Goal: Task Accomplishment & Management: Manage account settings

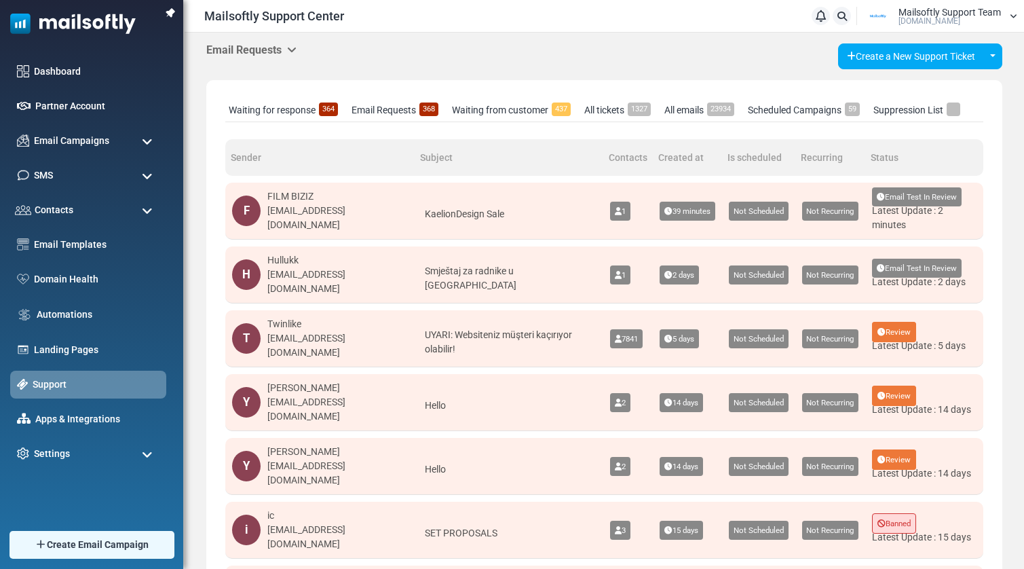
click at [503, 208] on div "KaelionDesign Sale" at bounding box center [508, 214] width 175 height 34
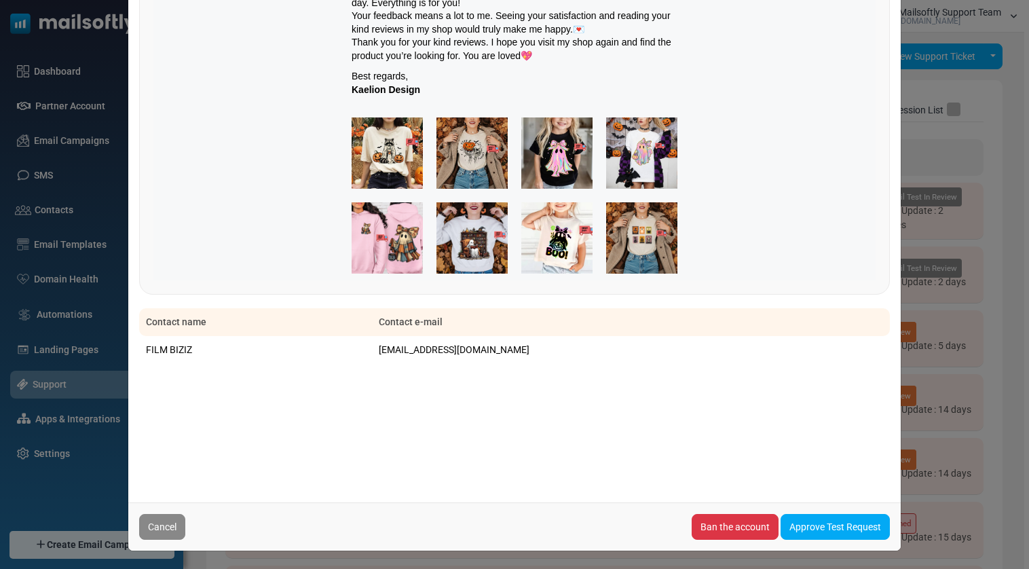
scroll to position [459, 0]
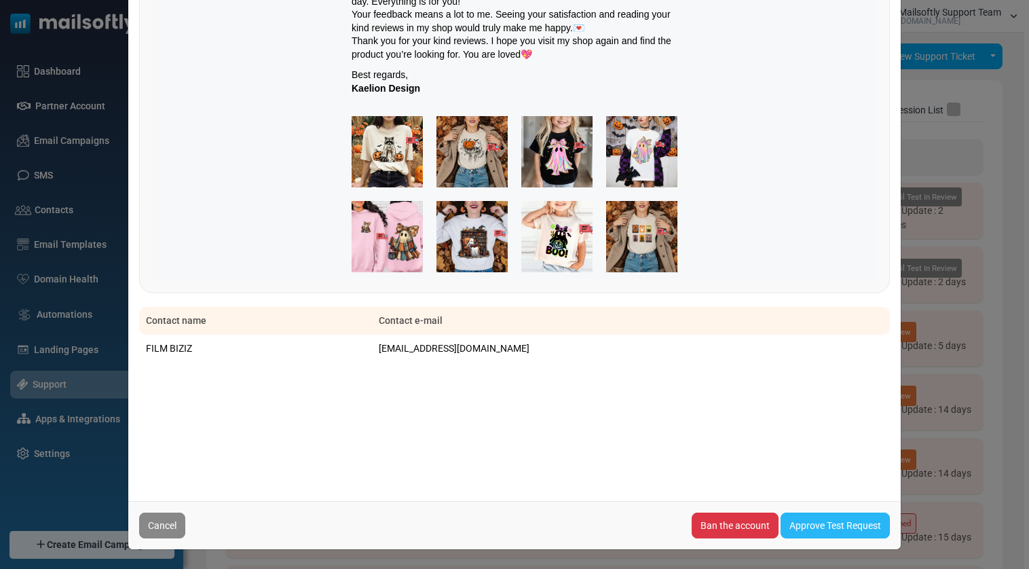
click at [823, 524] on link "Approve Test Request" at bounding box center [834, 525] width 109 height 26
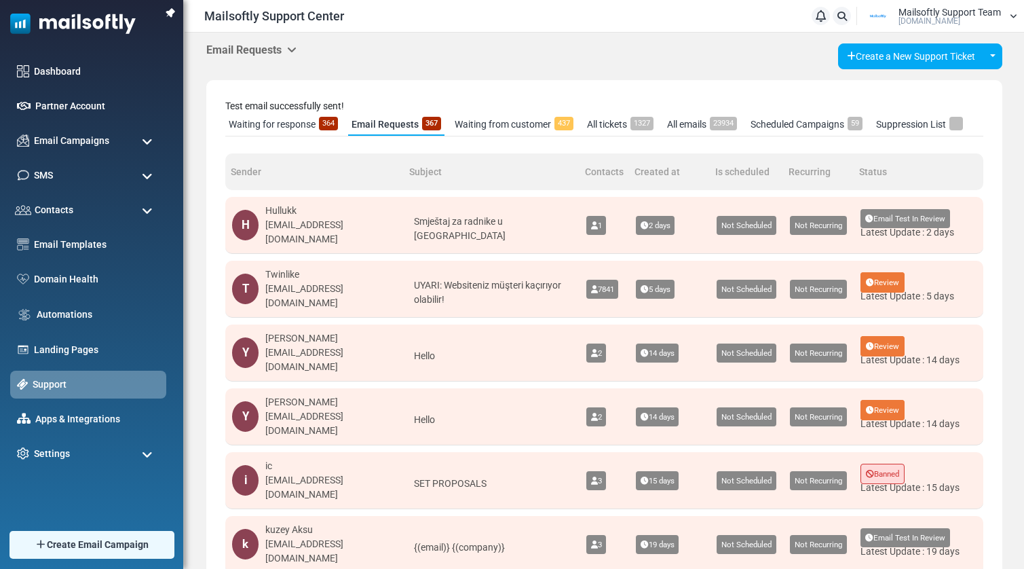
click at [296, 124] on link "Waiting for response 364" at bounding box center [283, 124] width 116 height 22
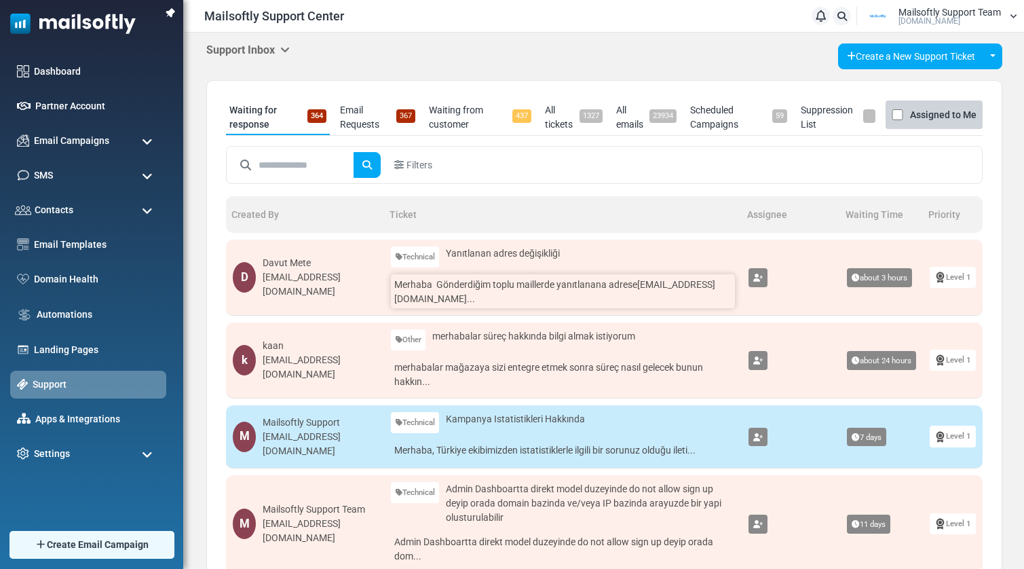
click at [606, 295] on link "Merhaba Gönderdiğim toplu maillerde yanıtlanana adrese gokmenkilic@fabo.com ..." at bounding box center [563, 291] width 345 height 34
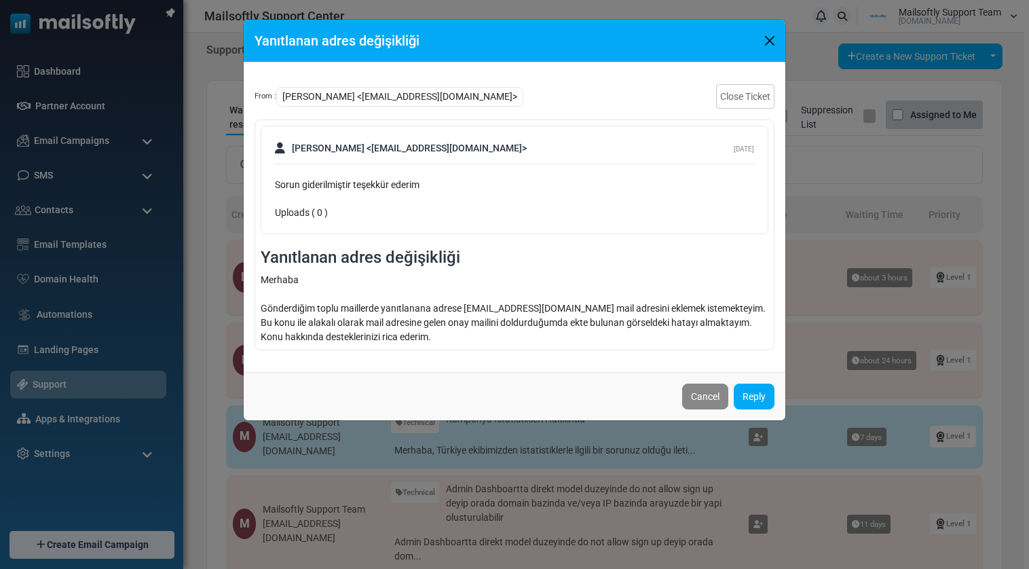
click at [765, 38] on button "Close" at bounding box center [769, 41] width 20 height 20
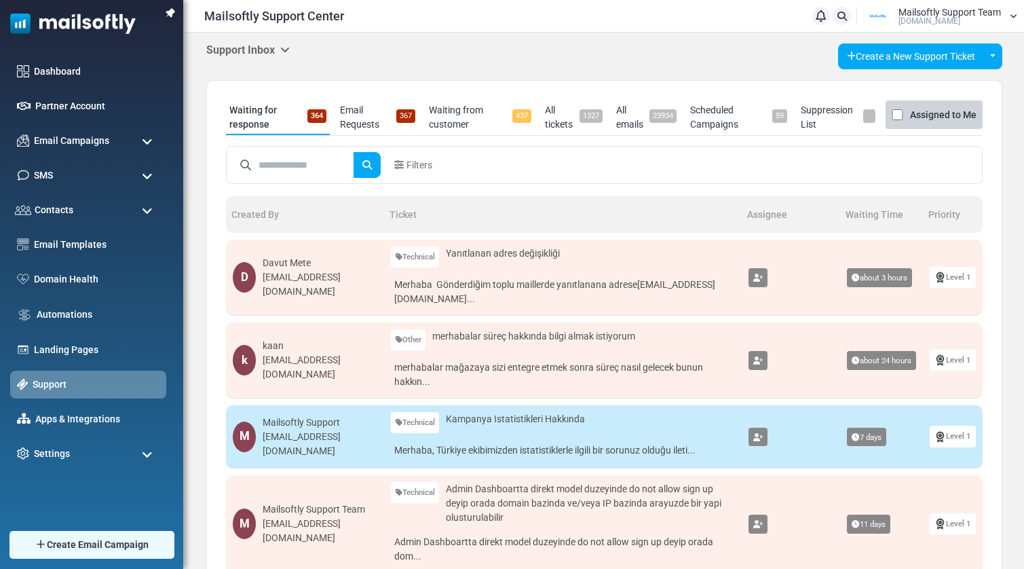
click at [377, 281] on div "D Davut Mete davutmete@fabo.com.tr" at bounding box center [305, 277] width 145 height 43
click at [96, 182] on div "SMS" at bounding box center [88, 175] width 164 height 29
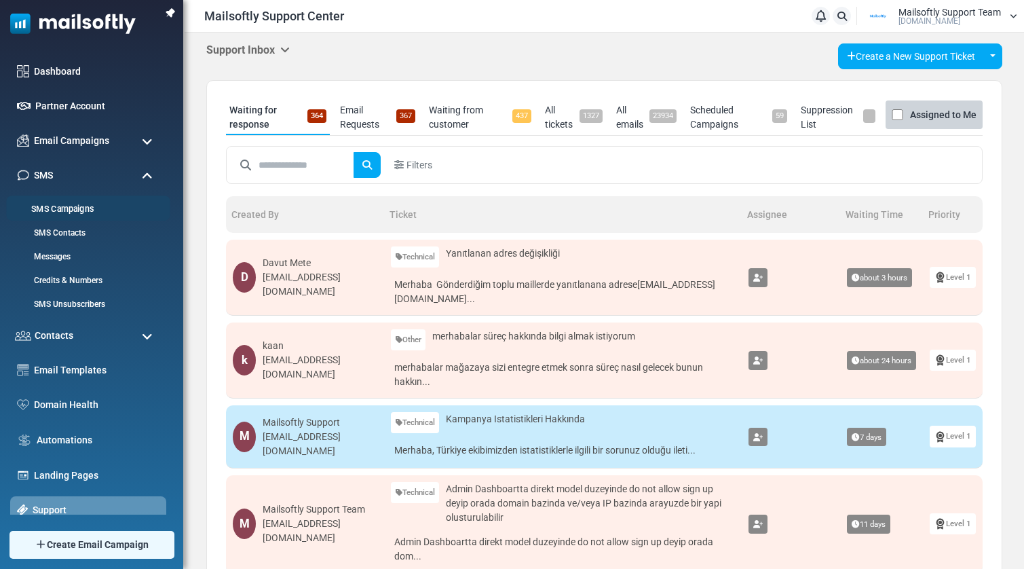
click at [81, 209] on link "SMS Campaigns" at bounding box center [86, 209] width 160 height 13
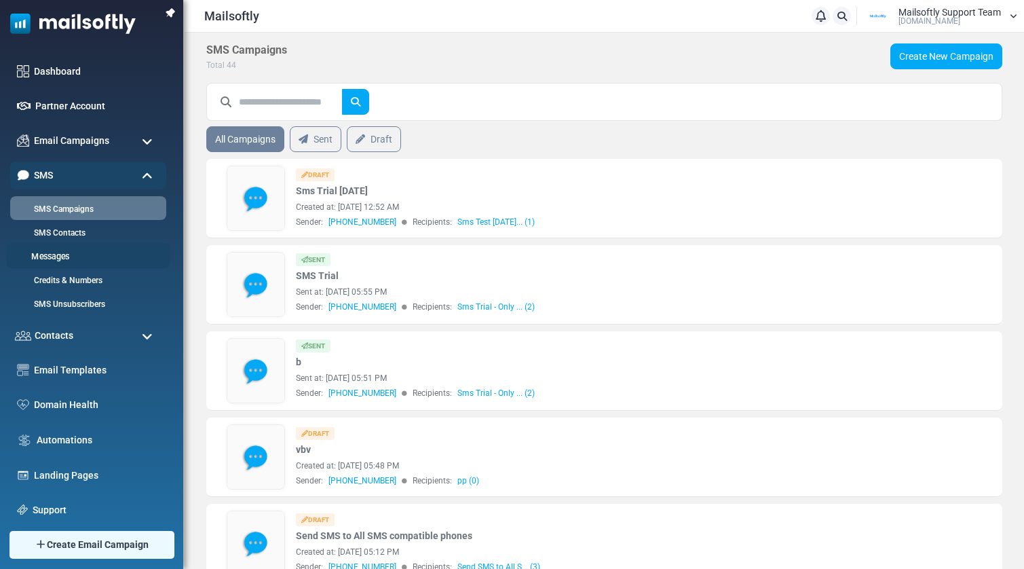
click at [58, 256] on link "Messages" at bounding box center [86, 256] width 160 height 13
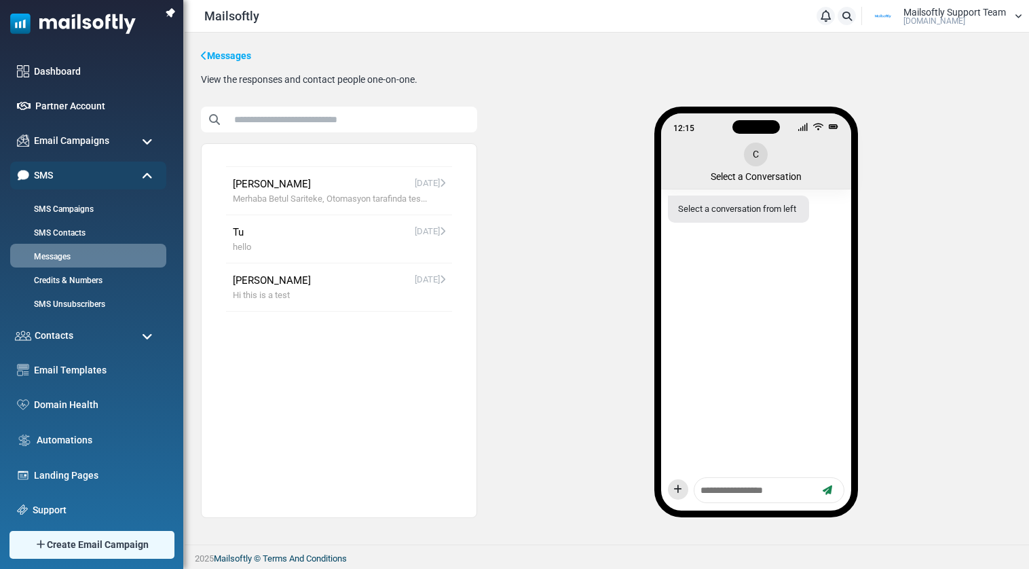
click at [379, 203] on span "Merhaba Betul Sariteke, Otomasyon tarafinda tes..." at bounding box center [339, 199] width 212 height 14
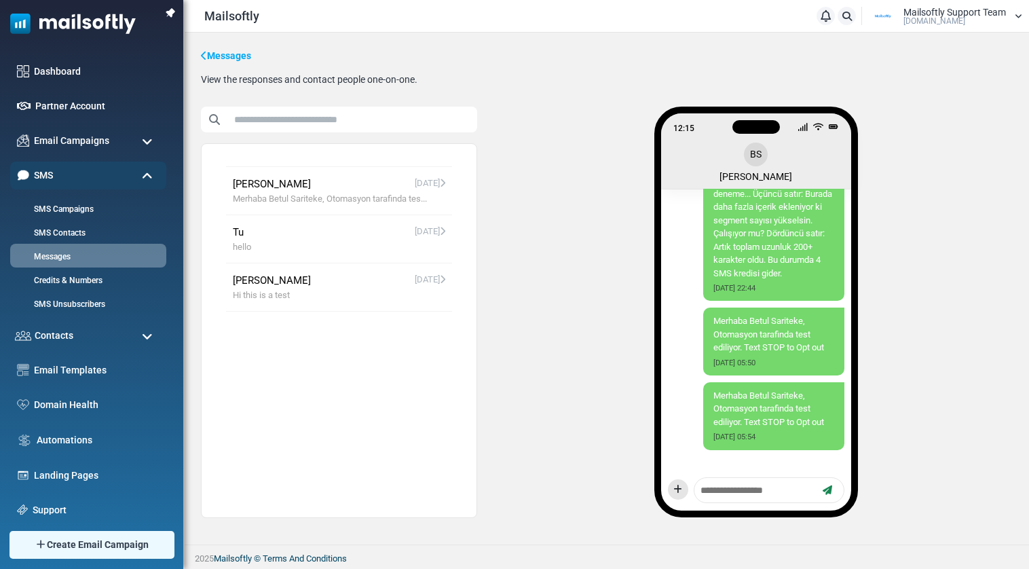
click at [336, 239] on span "Tu August 28, 2025" at bounding box center [339, 233] width 212 height 16
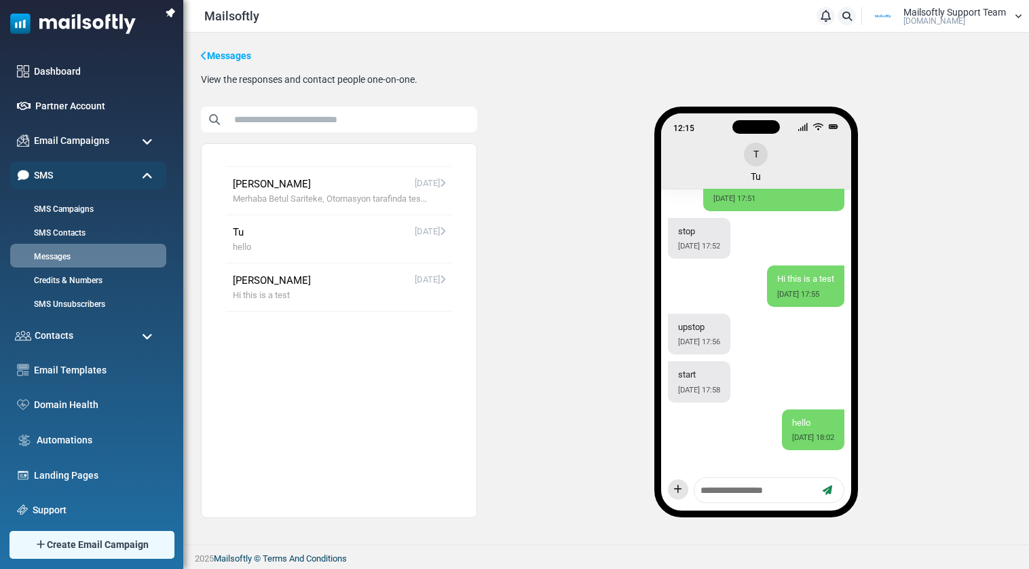
click at [311, 295] on span "Hi this is a test" at bounding box center [339, 295] width 212 height 14
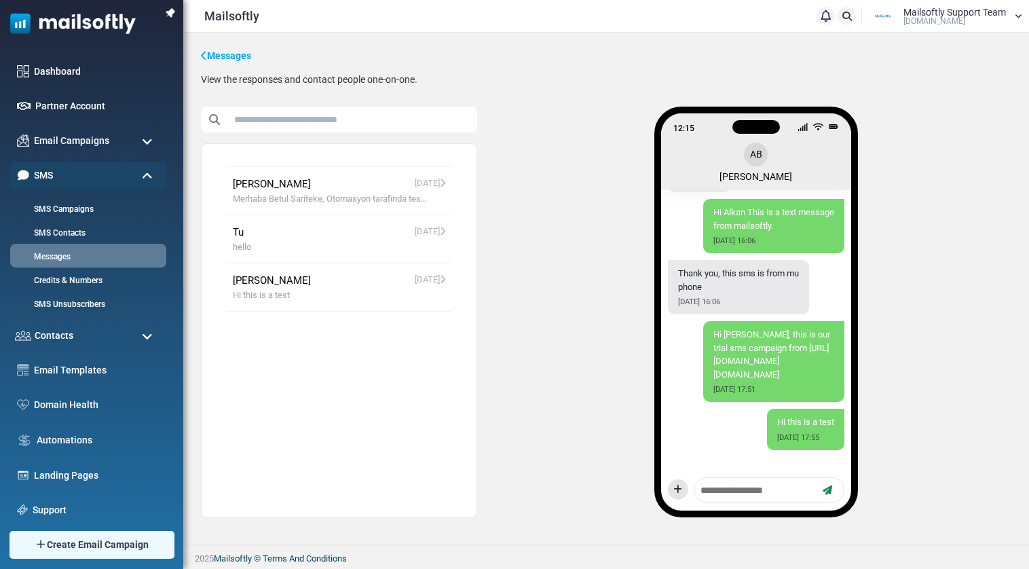
click at [341, 190] on span "Betul Sariteke August 29, 2025" at bounding box center [339, 184] width 212 height 16
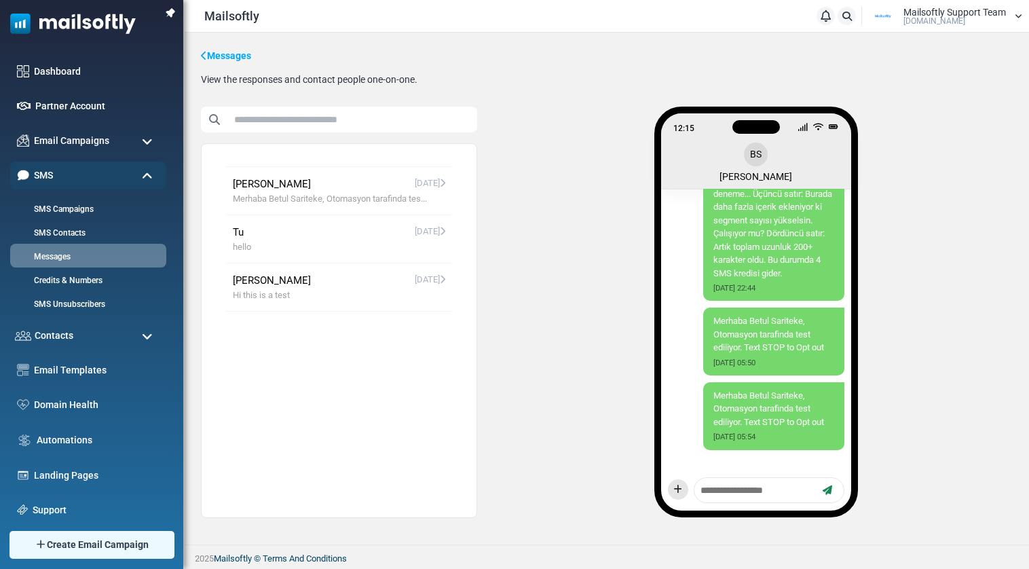
click at [334, 231] on span "Tu August 28, 2025" at bounding box center [339, 233] width 212 height 16
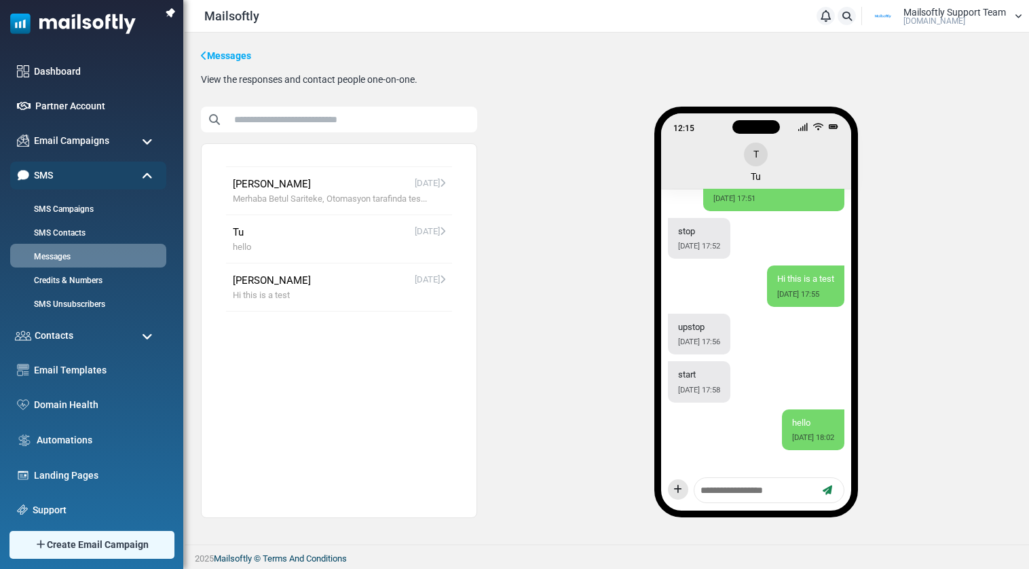
click at [322, 281] on span "Alkan Balkaya August 28, 2025" at bounding box center [339, 281] width 212 height 16
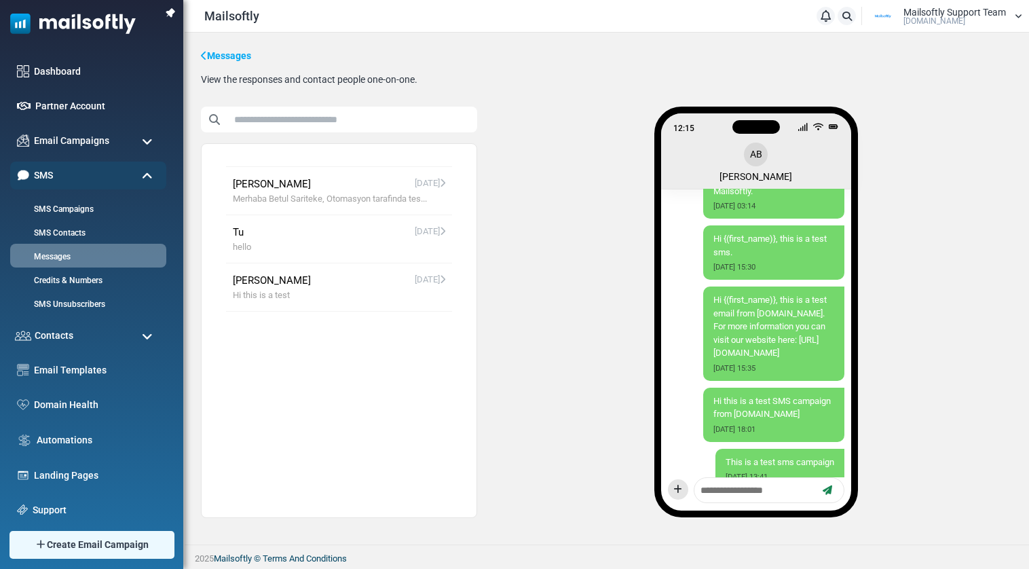
scroll to position [1207, 0]
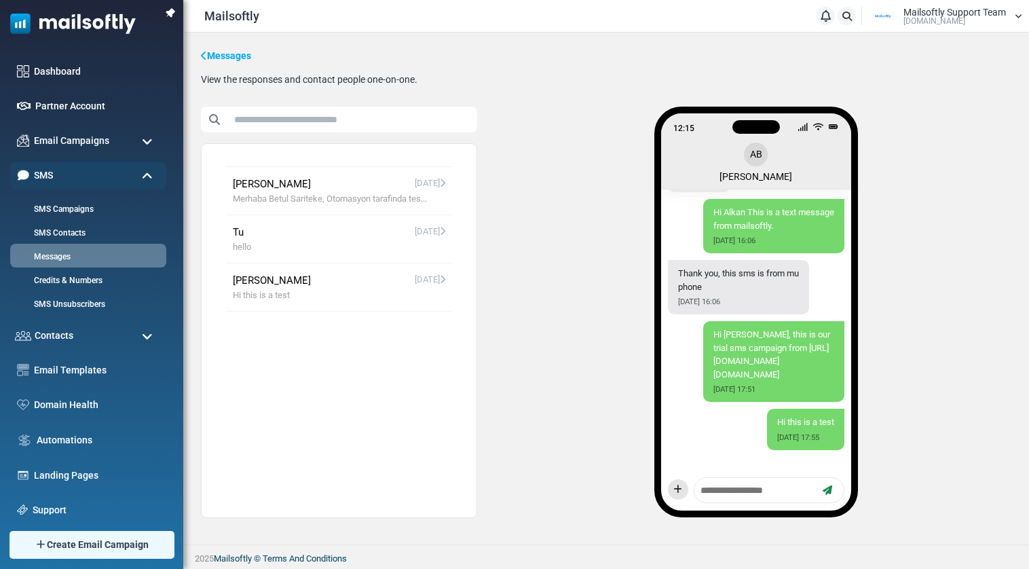
click at [337, 241] on span "hello" at bounding box center [339, 247] width 212 height 14
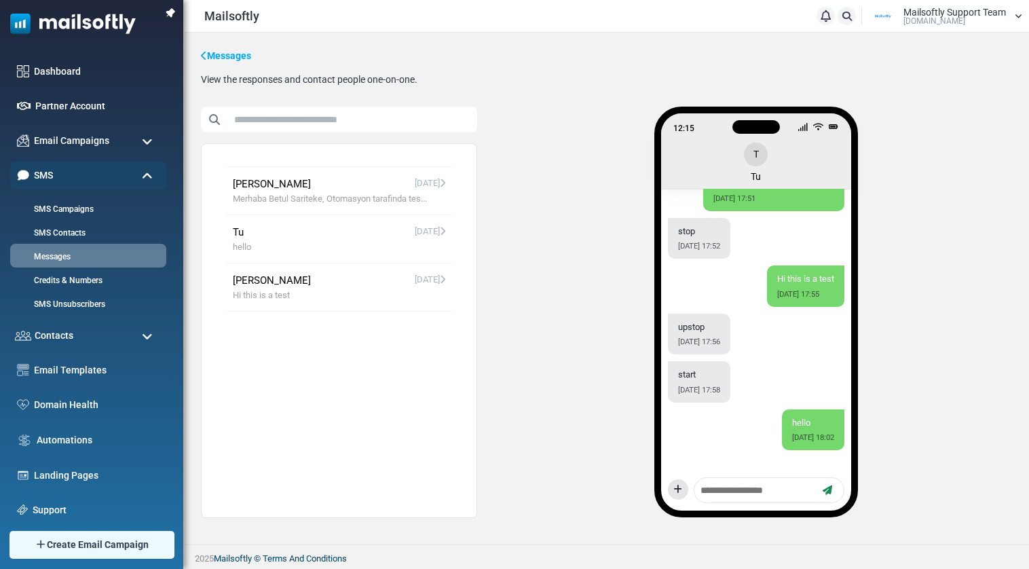
scroll to position [206, 0]
click at [343, 204] on span "Merhaba Betul Sariteke, Otomasyon tarafinda tes..." at bounding box center [339, 199] width 212 height 14
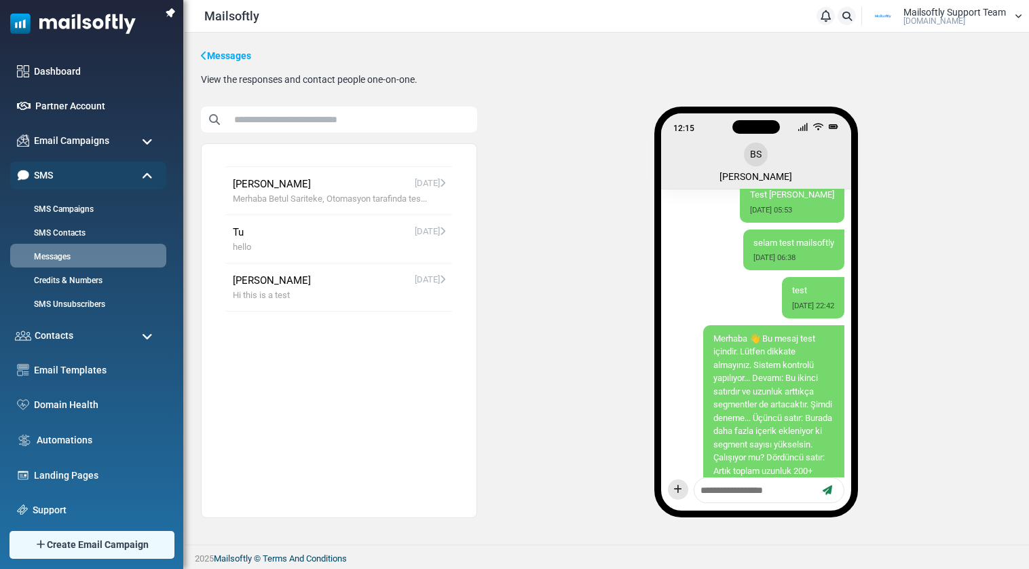
scroll to position [1881, 0]
click at [740, 498] on textarea at bounding box center [756, 490] width 115 height 17
click at [315, 192] on span "Merhaba Betul Sariteke, Otomasyon tarafinda tes..." at bounding box center [339, 199] width 212 height 14
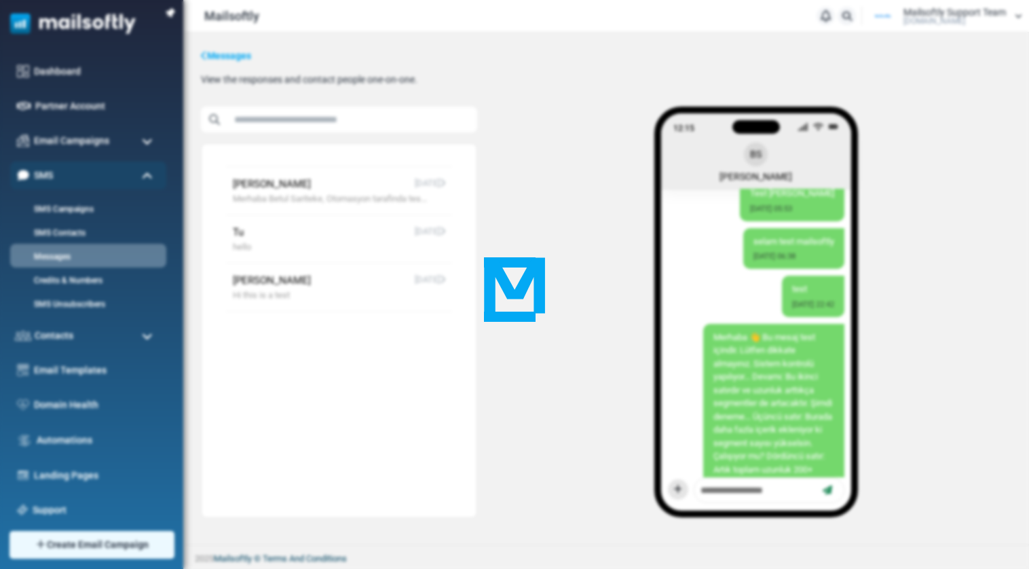
scroll to position [2276, 0]
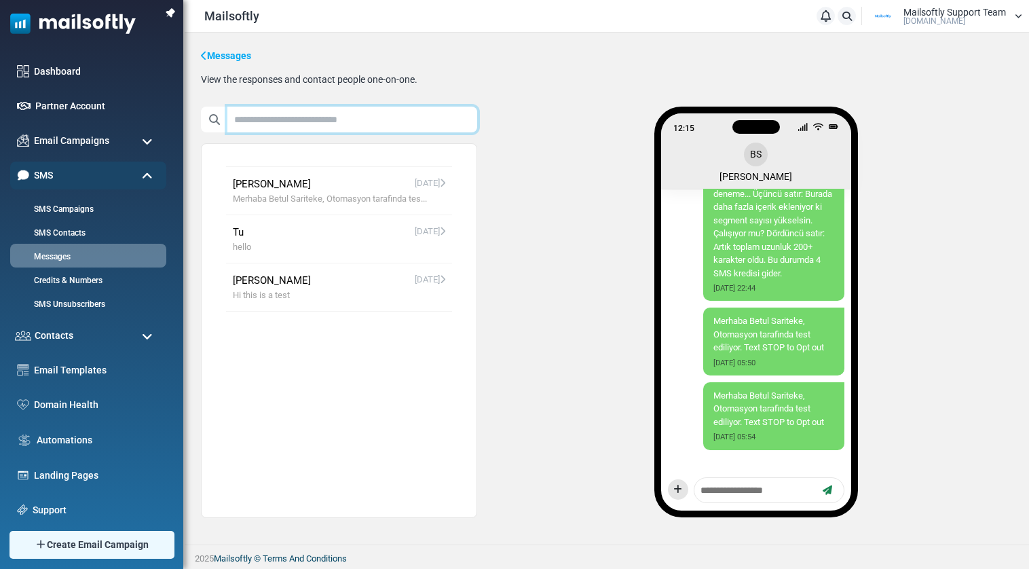
click at [317, 120] on input "text" at bounding box center [352, 120] width 250 height 26
click button "Add to Contact List ( 0 )" at bounding box center [0, 0] width 0 height 0
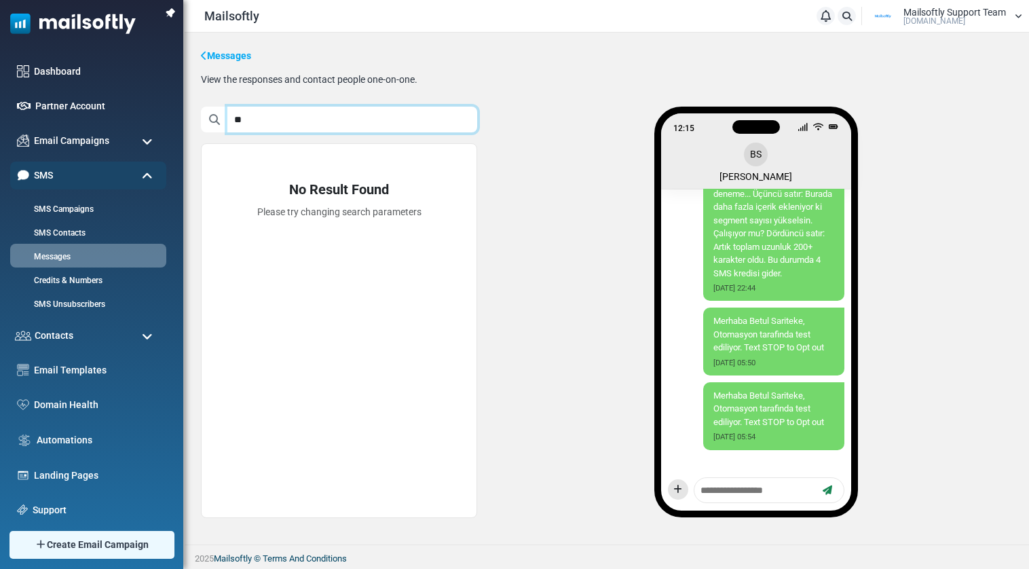
type input "*"
click at [489, 110] on div "No Result Found Please try changing search parameters 12:16 BS Betul Sariteke l…" at bounding box center [606, 317] width 811 height 421
click at [220, 126] on span at bounding box center [214, 120] width 27 height 26
click at [217, 121] on icon at bounding box center [214, 119] width 11 height 11
click at [225, 120] on span at bounding box center [214, 120] width 27 height 26
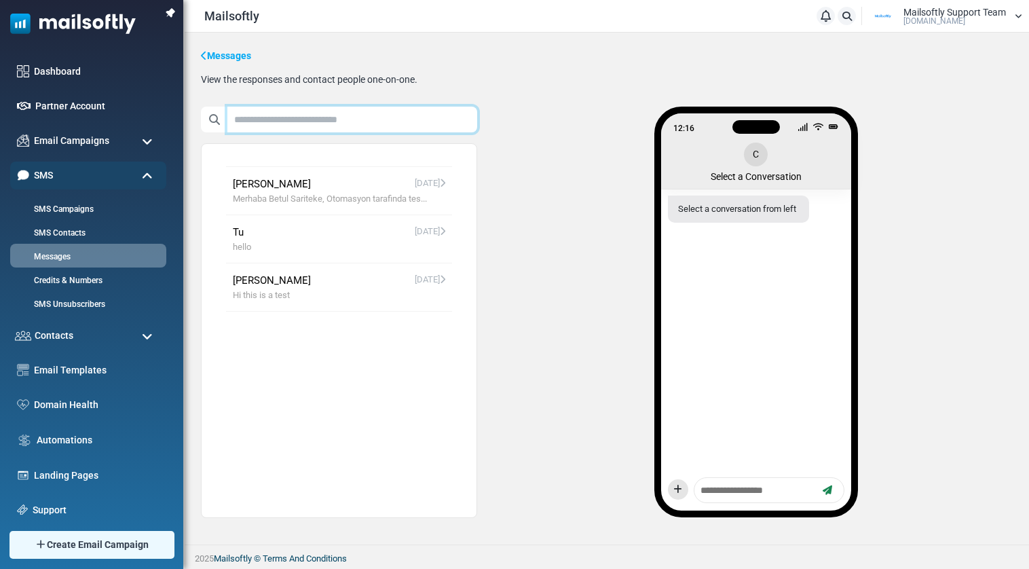
click at [320, 121] on input "text" at bounding box center [352, 120] width 250 height 26
type input "**"
click button "Add to Contact List ( 0 )" at bounding box center [0, 0] width 0 height 0
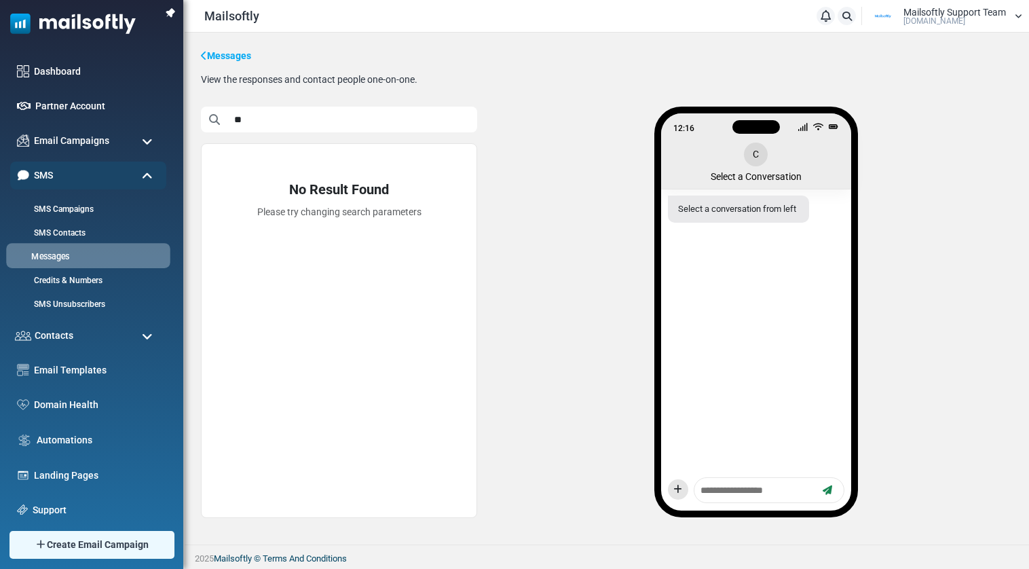
click at [65, 254] on link "Messages" at bounding box center [86, 256] width 160 height 13
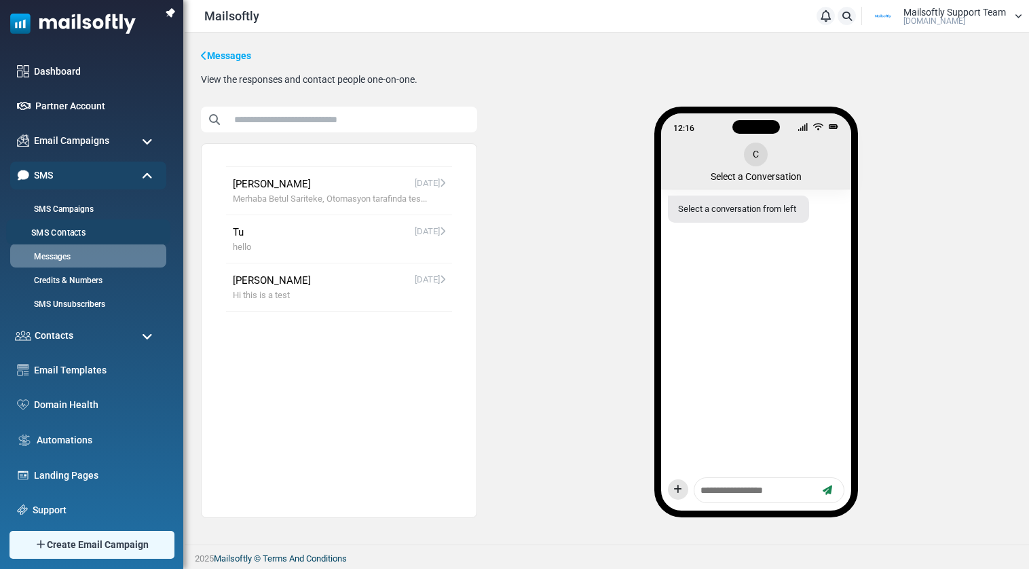
click at [48, 227] on link "SMS Contacts" at bounding box center [86, 233] width 160 height 13
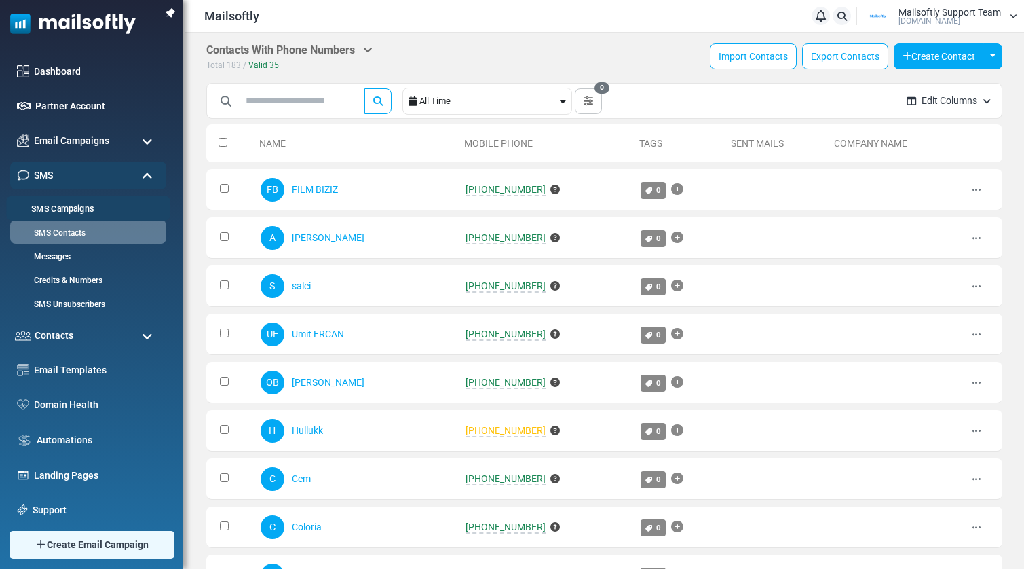
click at [66, 204] on link "SMS Campaigns" at bounding box center [86, 209] width 160 height 13
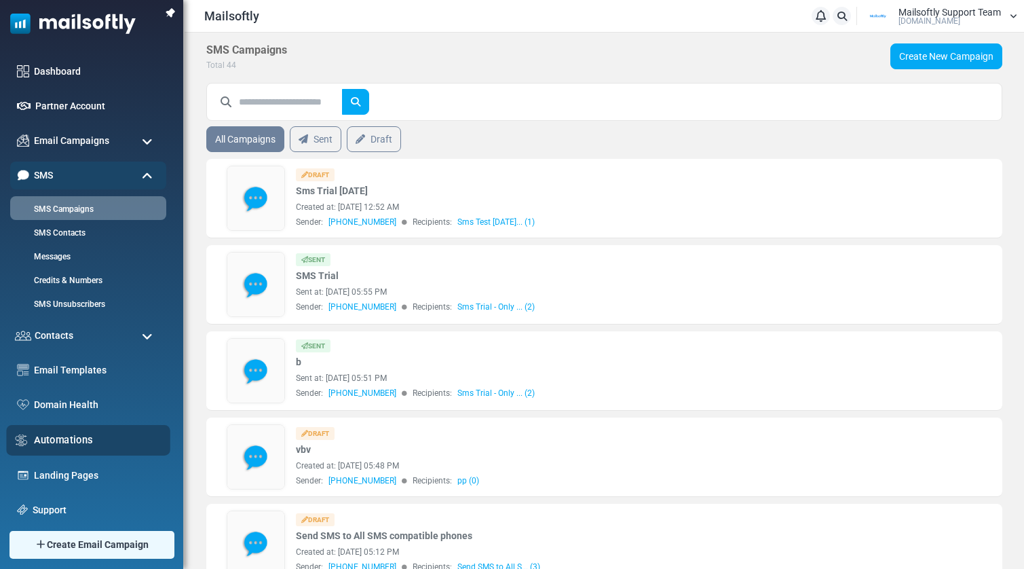
click at [57, 440] on link "Automations" at bounding box center [98, 439] width 129 height 15
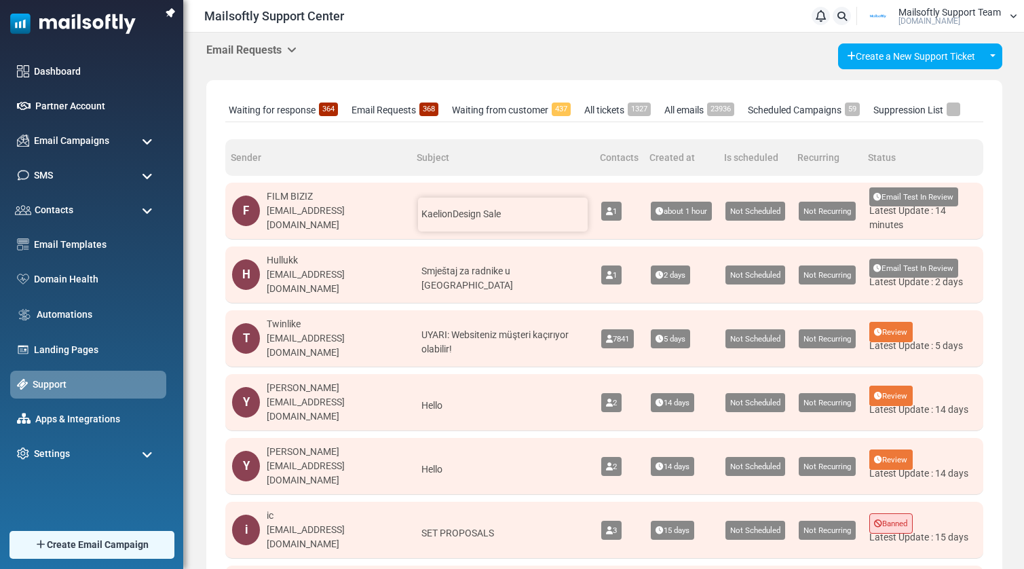
click at [501, 219] on div "KaelionDesign Sale" at bounding box center [503, 214] width 170 height 34
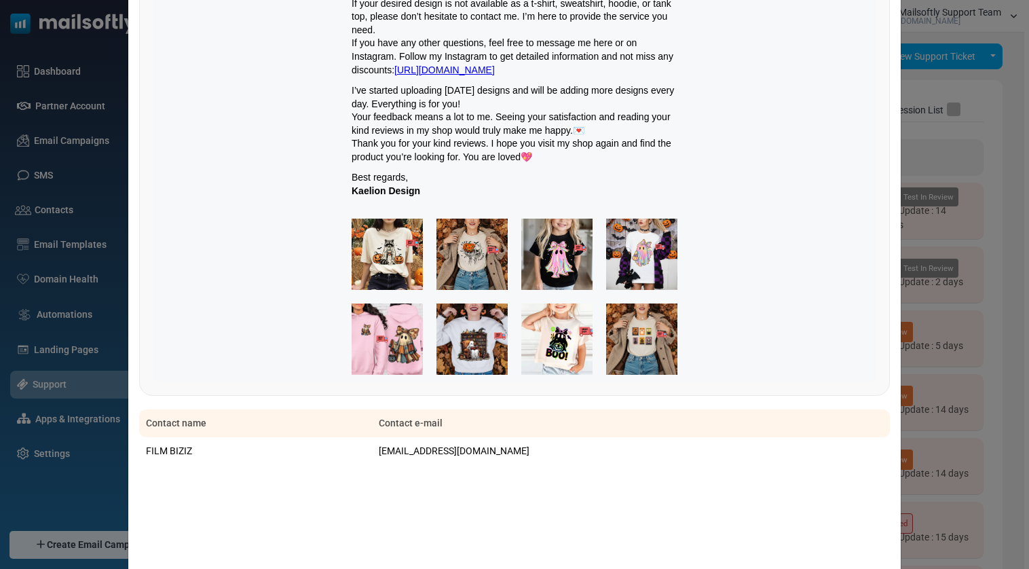
scroll to position [459, 0]
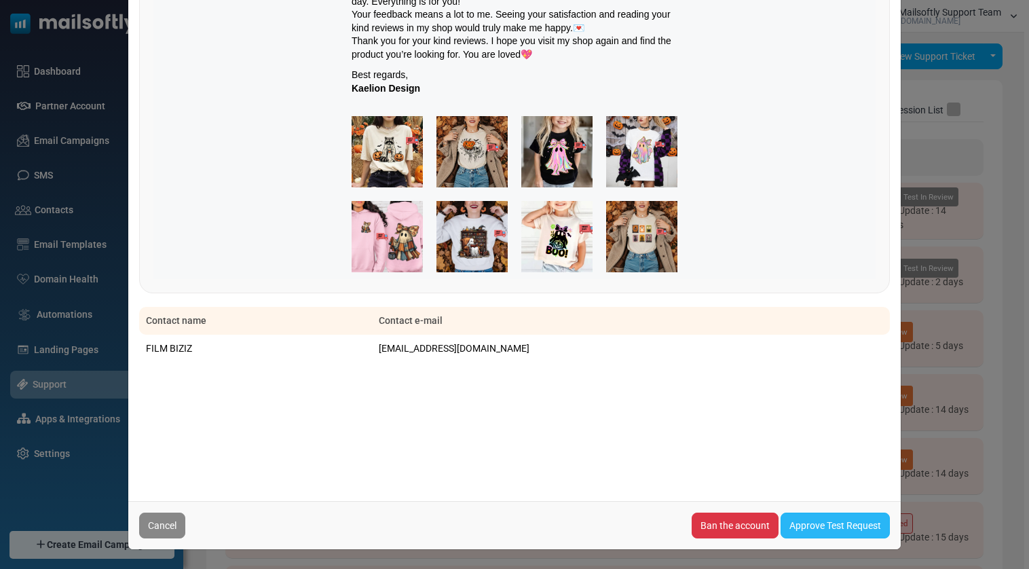
click at [809, 525] on link "Approve Test Request" at bounding box center [834, 525] width 109 height 26
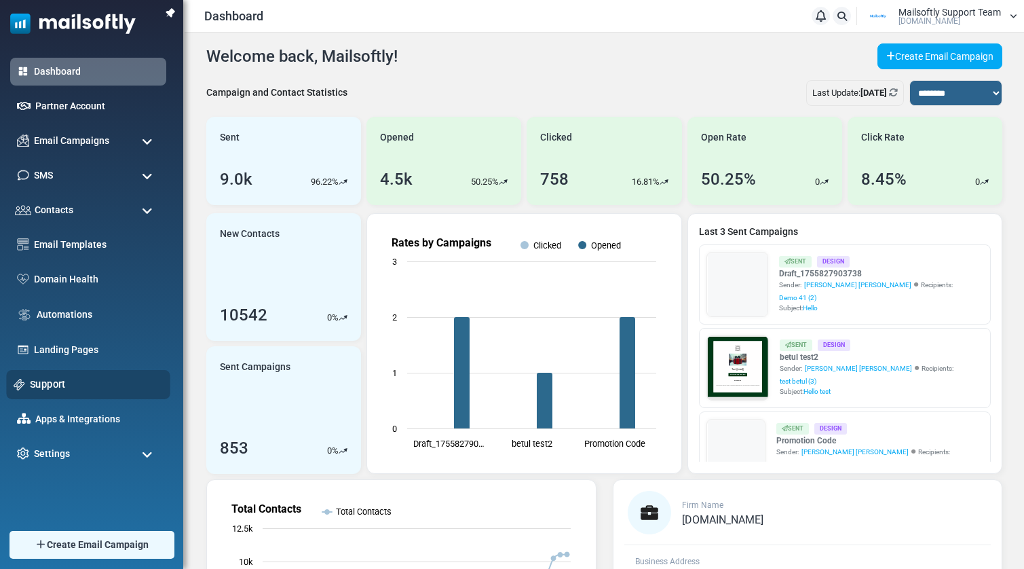
click at [52, 388] on link "Support" at bounding box center [96, 384] width 133 height 15
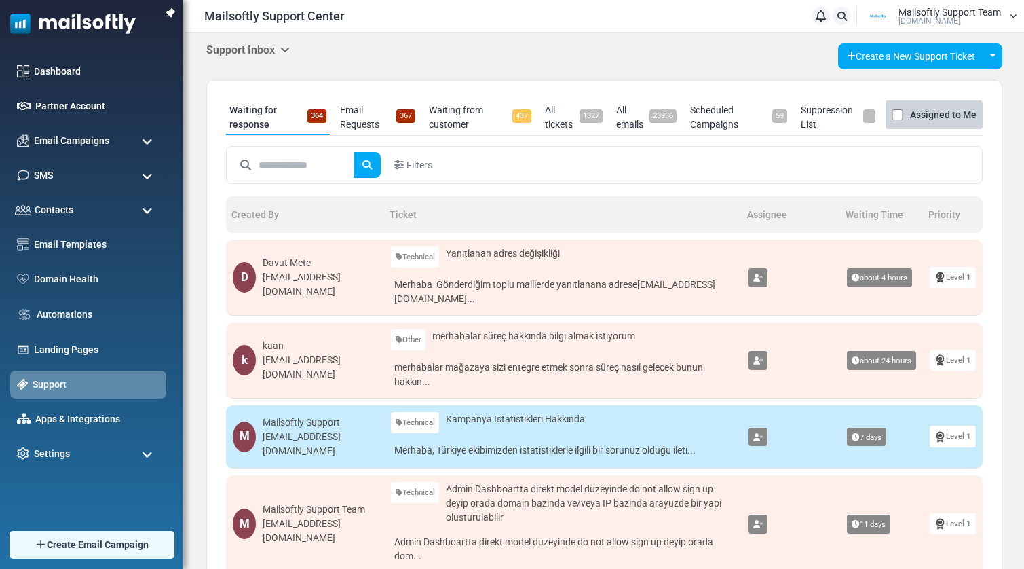
click at [946, 276] on link "Level 1" at bounding box center [952, 277] width 46 height 21
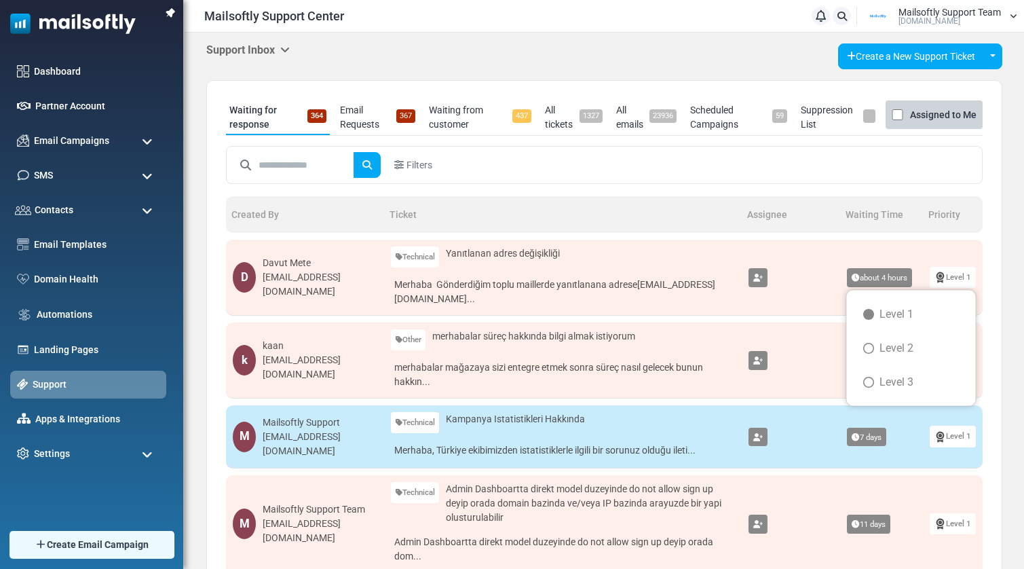
click at [946, 275] on link "Level 1" at bounding box center [952, 277] width 46 height 21
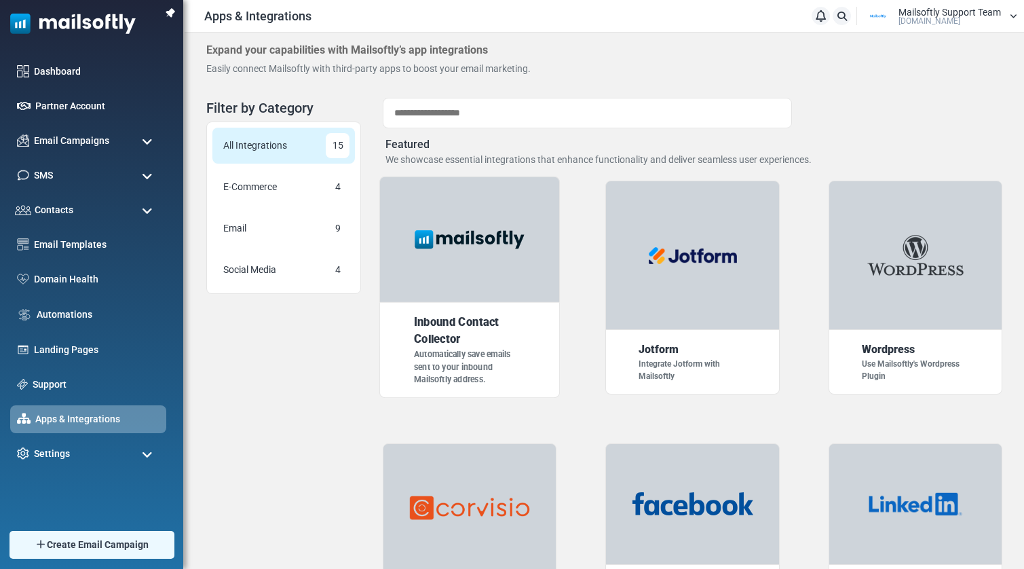
click at [478, 266] on div at bounding box center [469, 239] width 181 height 127
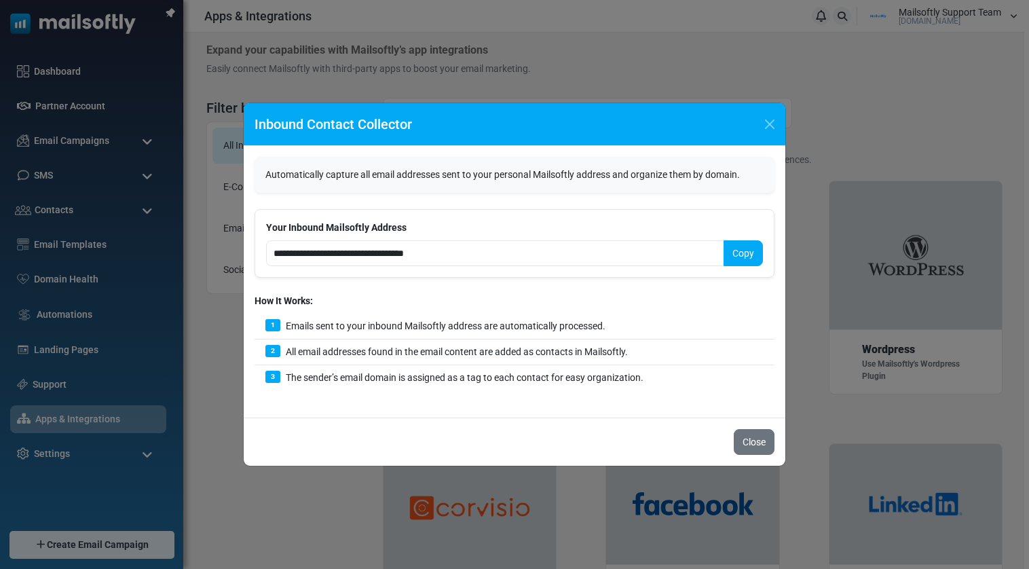
click at [730, 254] on button "Copy" at bounding box center [742, 253] width 39 height 26
click at [769, 127] on button "Close" at bounding box center [769, 124] width 20 height 20
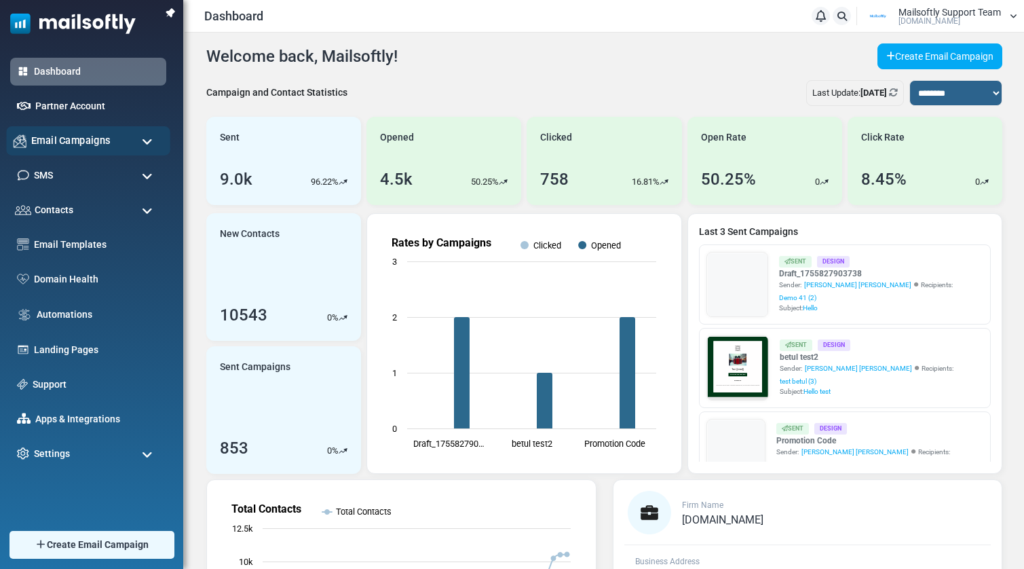
click at [56, 139] on span "Email Campaigns" at bounding box center [70, 140] width 79 height 15
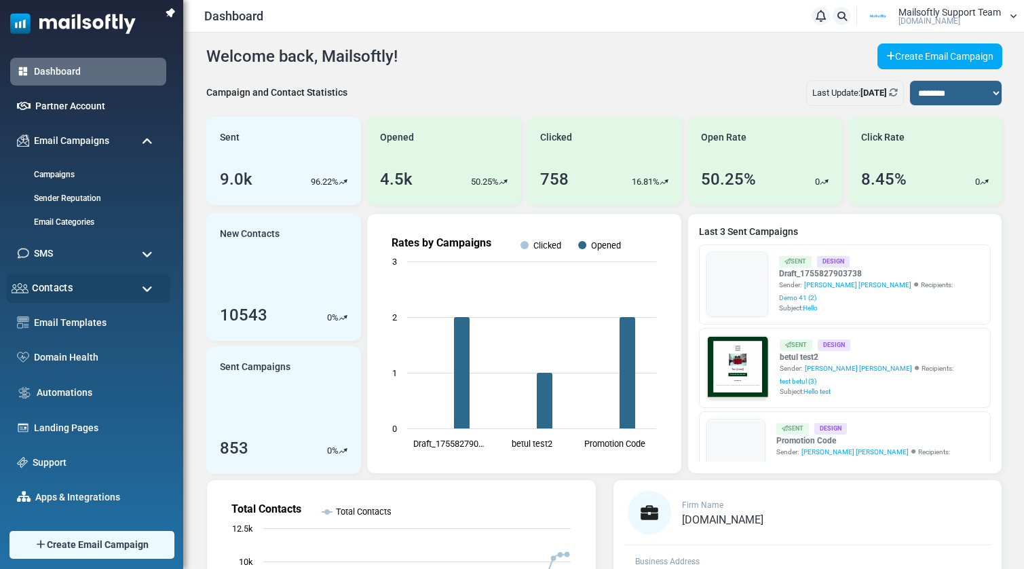
click at [42, 288] on span "Contacts" at bounding box center [52, 287] width 41 height 15
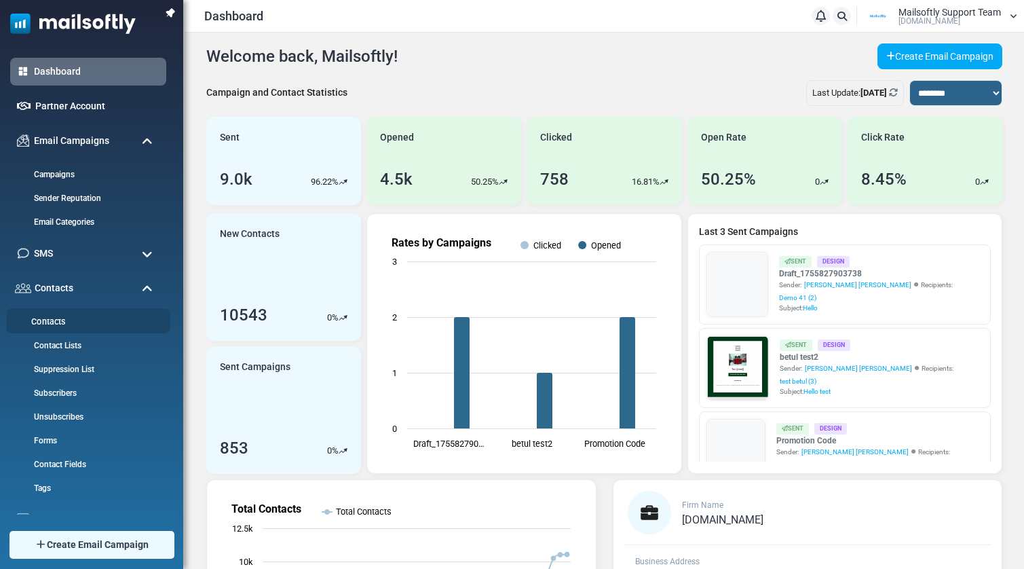
click at [47, 320] on link "Contacts" at bounding box center [86, 321] width 160 height 13
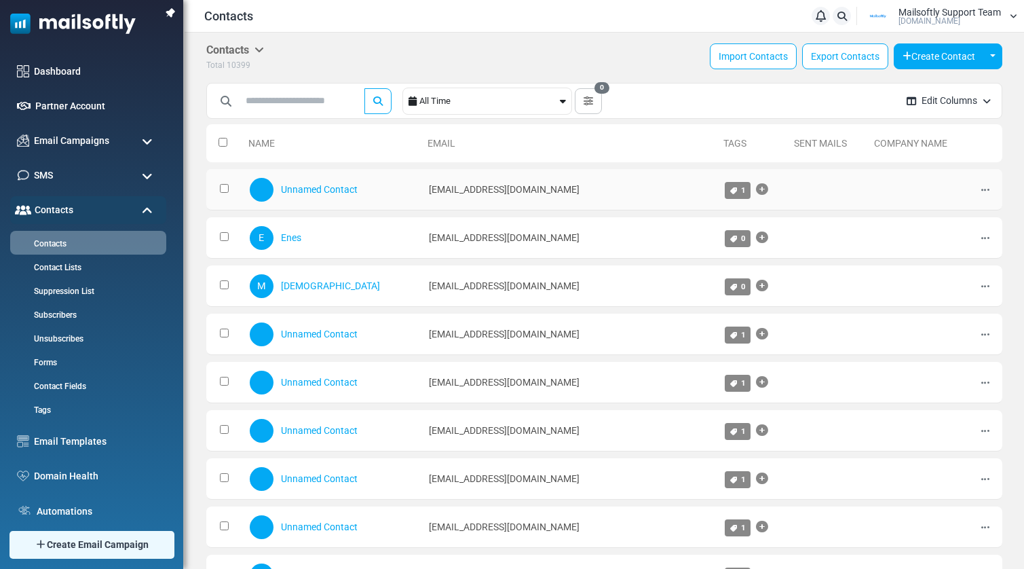
drag, startPoint x: 556, startPoint y: 189, endPoint x: 375, endPoint y: 191, distance: 181.2
click at [375, 191] on tr "Unnamed Contact alkan-mailsoftly@inbound.mailsends.net 1 google.com Edit Archiv…" at bounding box center [604, 189] width 796 height 41
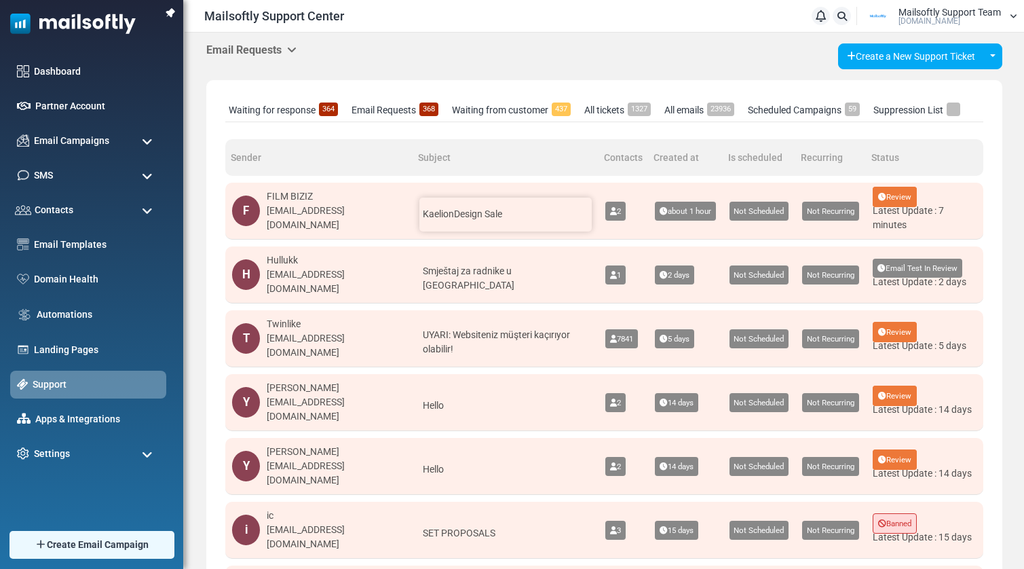
click at [499, 213] on div "KaelionDesign Sale" at bounding box center [505, 214] width 172 height 34
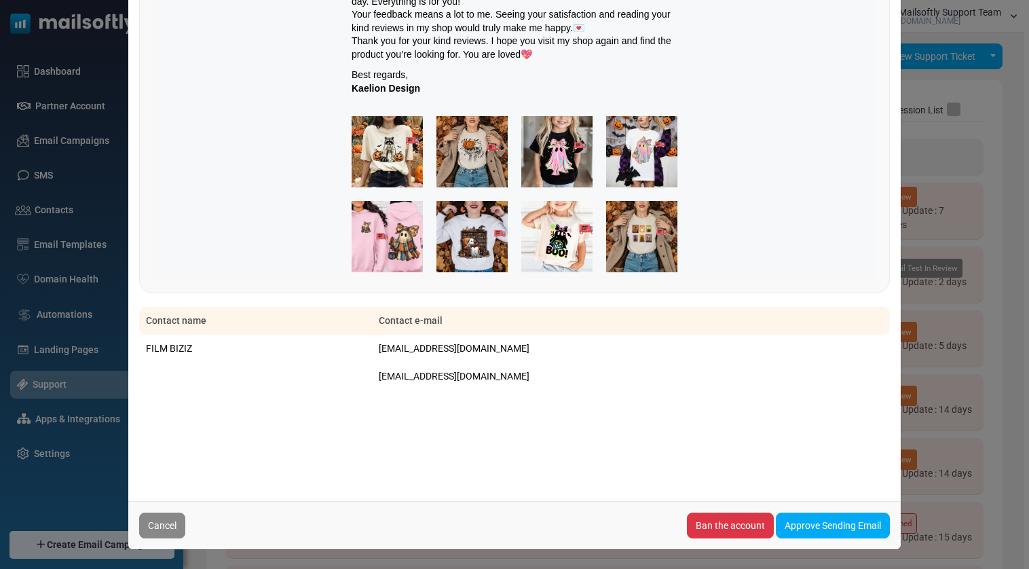
scroll to position [459, 0]
click at [805, 518] on link "Approve Sending Email" at bounding box center [832, 525] width 114 height 26
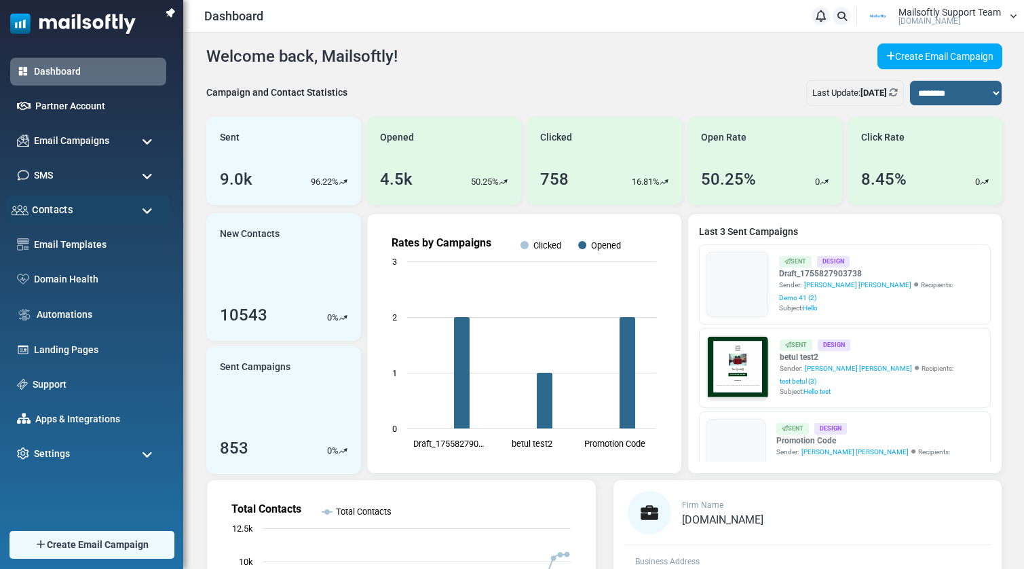
click at [71, 210] on span "Contacts" at bounding box center [52, 209] width 41 height 15
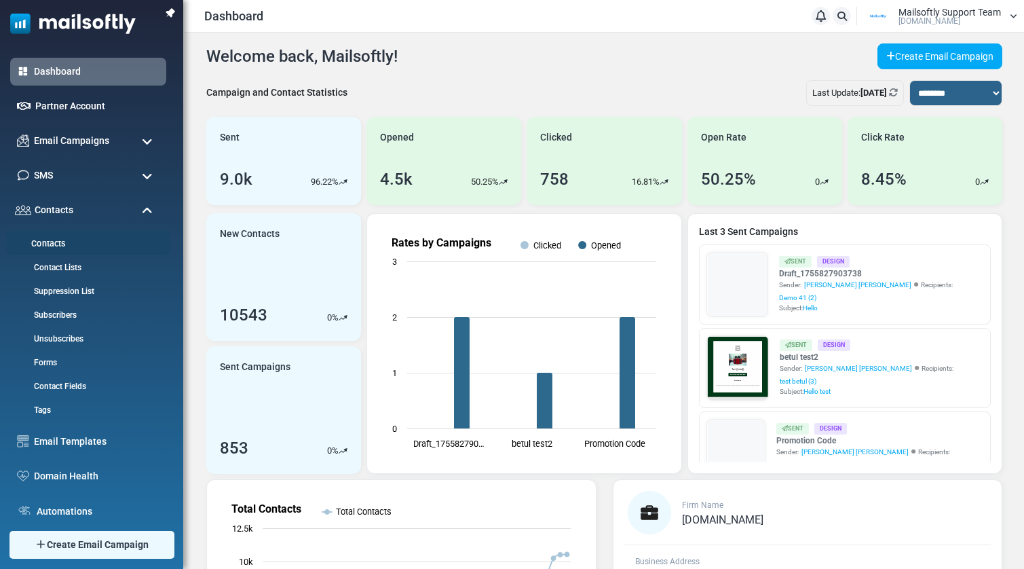
click at [49, 244] on link "Contacts" at bounding box center [86, 243] width 160 height 13
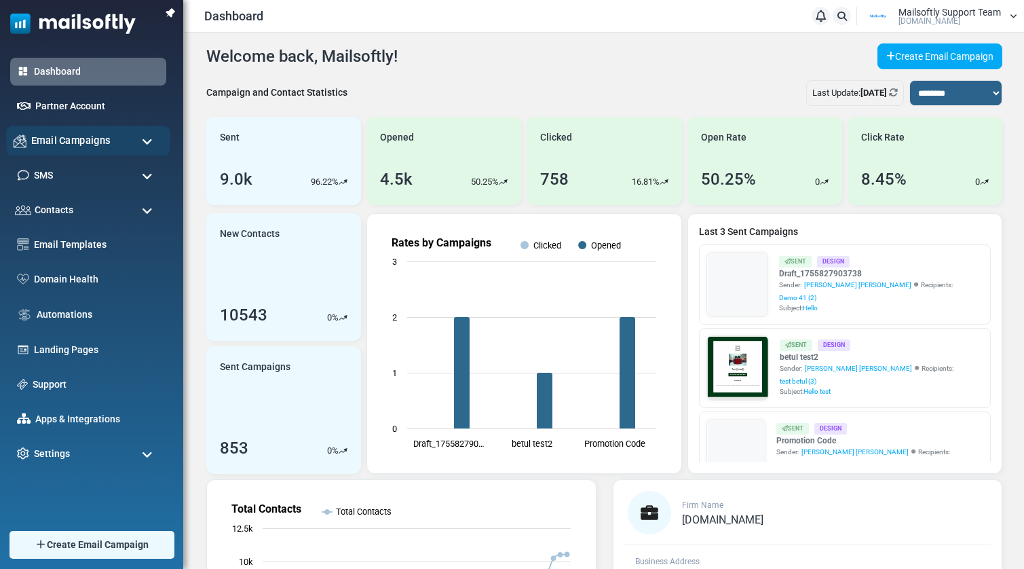
click at [130, 140] on div "Email Campaigns" at bounding box center [88, 140] width 164 height 29
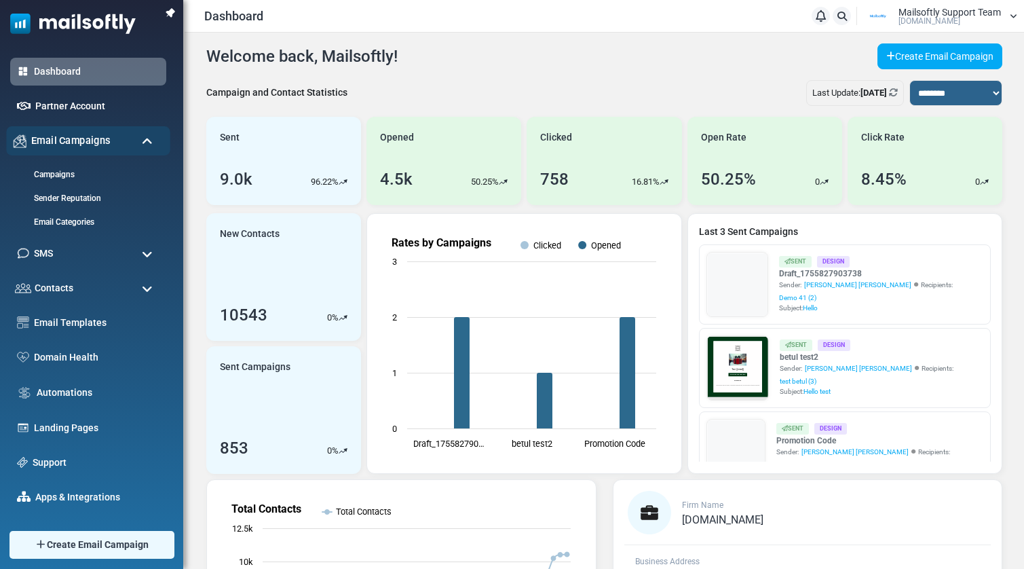
click at [130, 140] on div "Email Campaigns" at bounding box center [88, 140] width 164 height 29
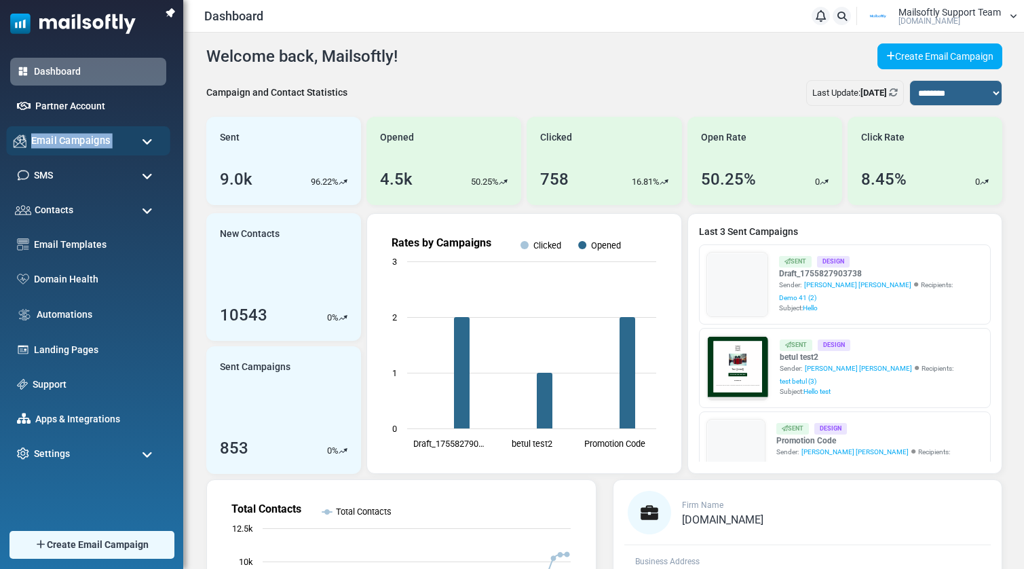
click at [130, 140] on div "Email Campaigns" at bounding box center [88, 140] width 164 height 29
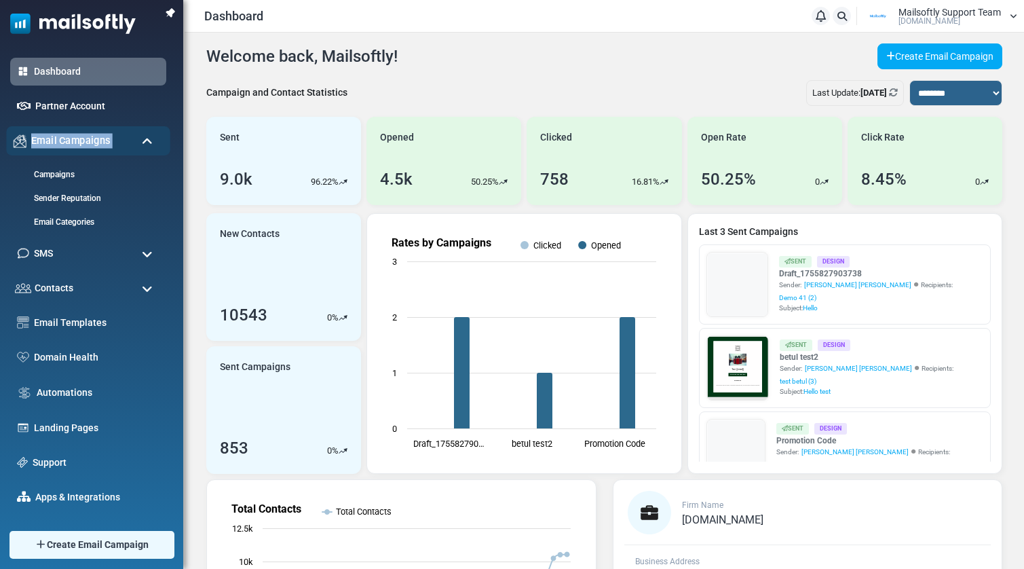
click at [130, 140] on div "Email Campaigns" at bounding box center [88, 140] width 164 height 29
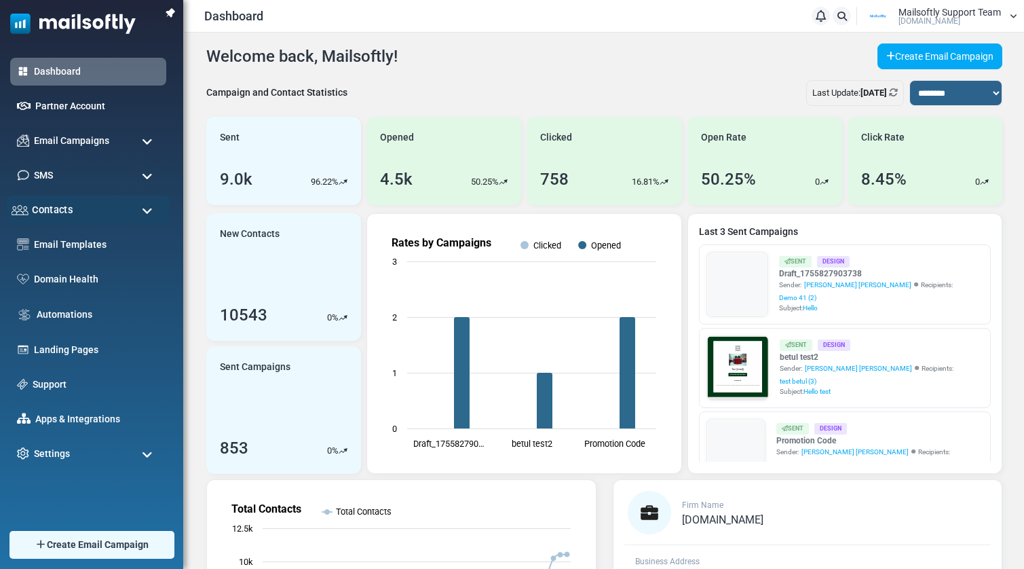
click at [119, 210] on div "Contacts" at bounding box center [88, 209] width 164 height 29
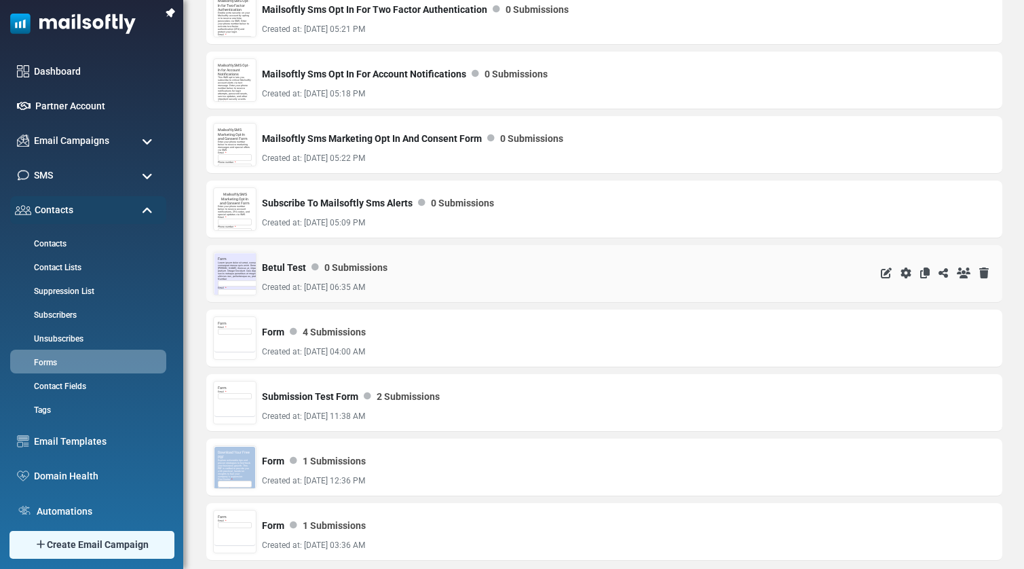
scroll to position [1000, 0]
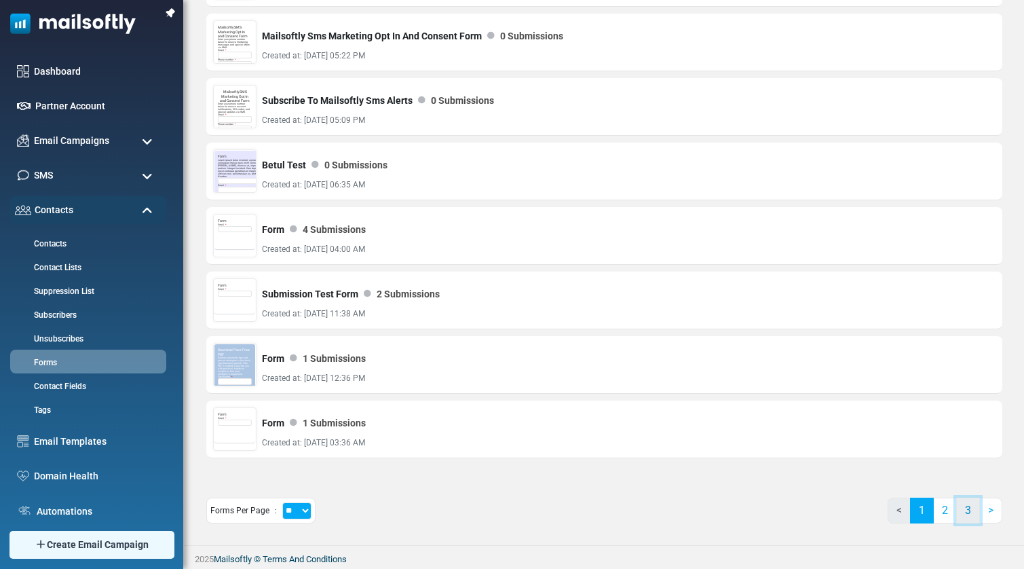
click at [967, 518] on link "3" at bounding box center [968, 510] width 24 height 26
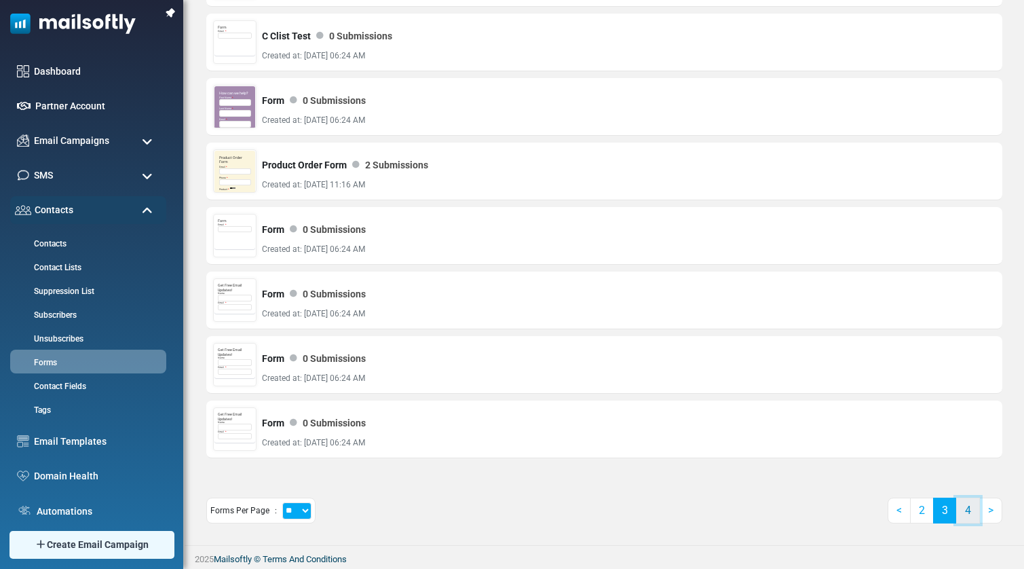
click at [970, 513] on link "4" at bounding box center [968, 510] width 24 height 26
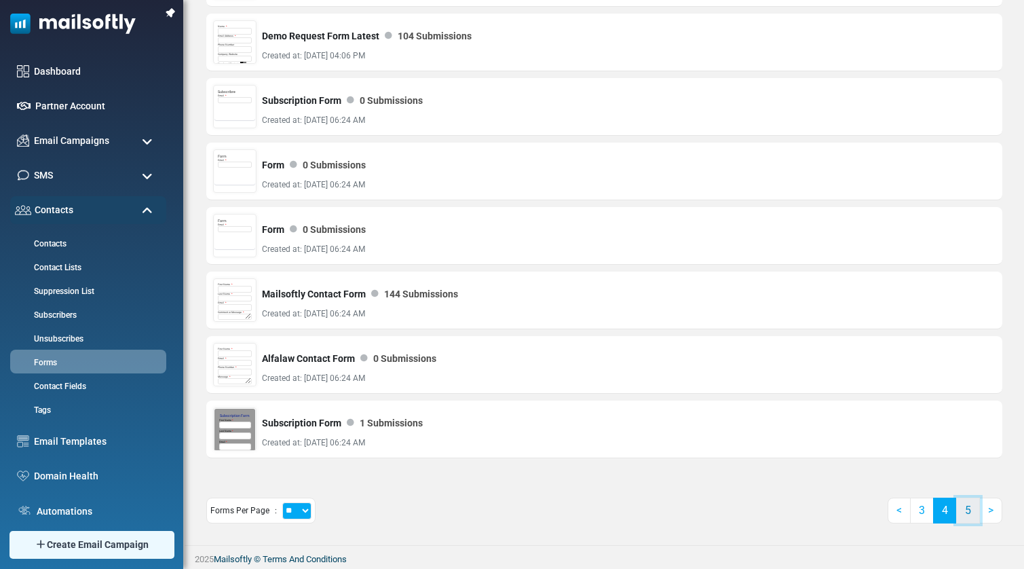
click at [969, 512] on link "5" at bounding box center [968, 510] width 24 height 26
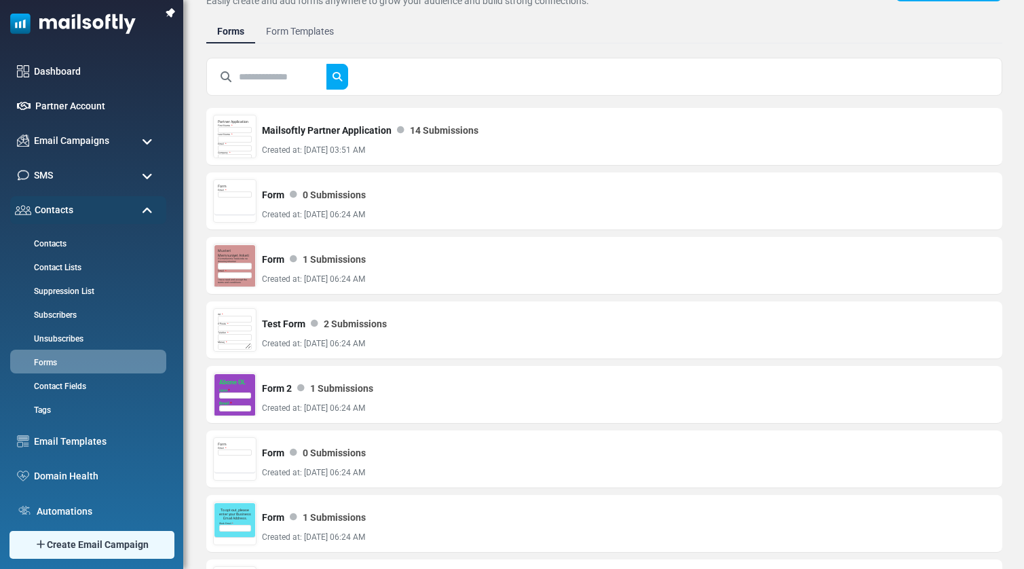
scroll to position [4, 0]
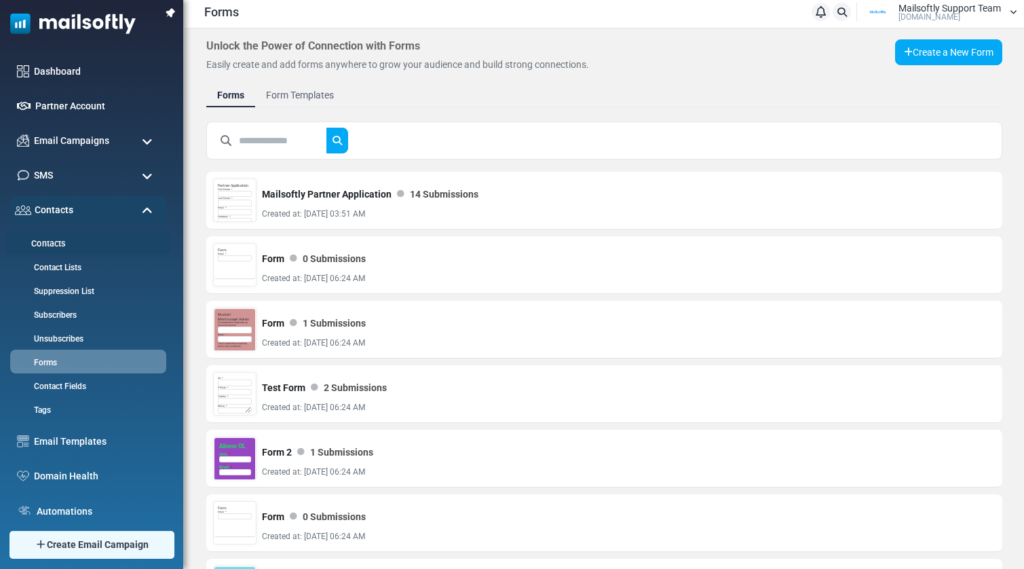
click at [46, 241] on link "Contacts" at bounding box center [86, 243] width 160 height 13
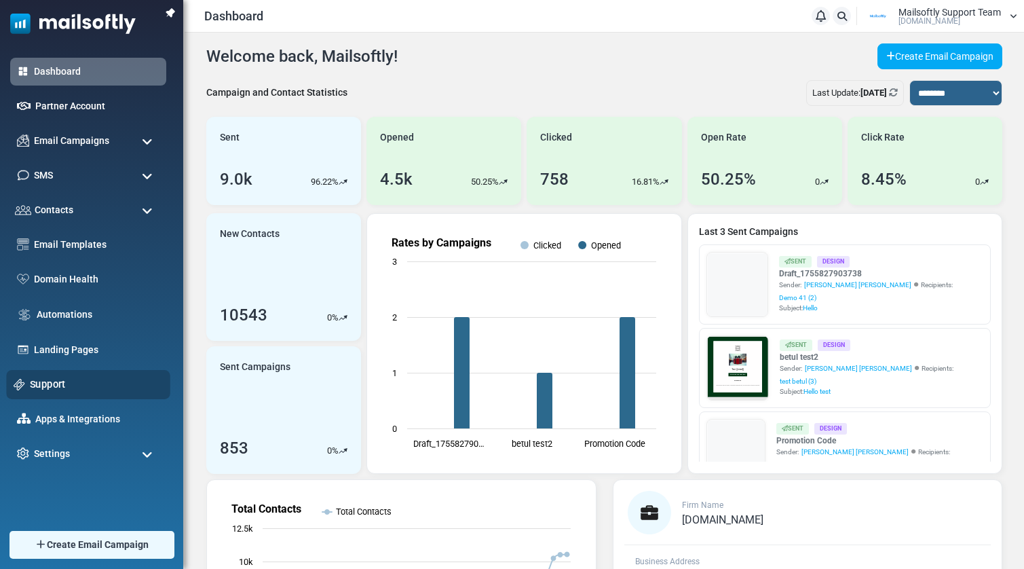
click at [48, 380] on link "Support" at bounding box center [96, 384] width 133 height 15
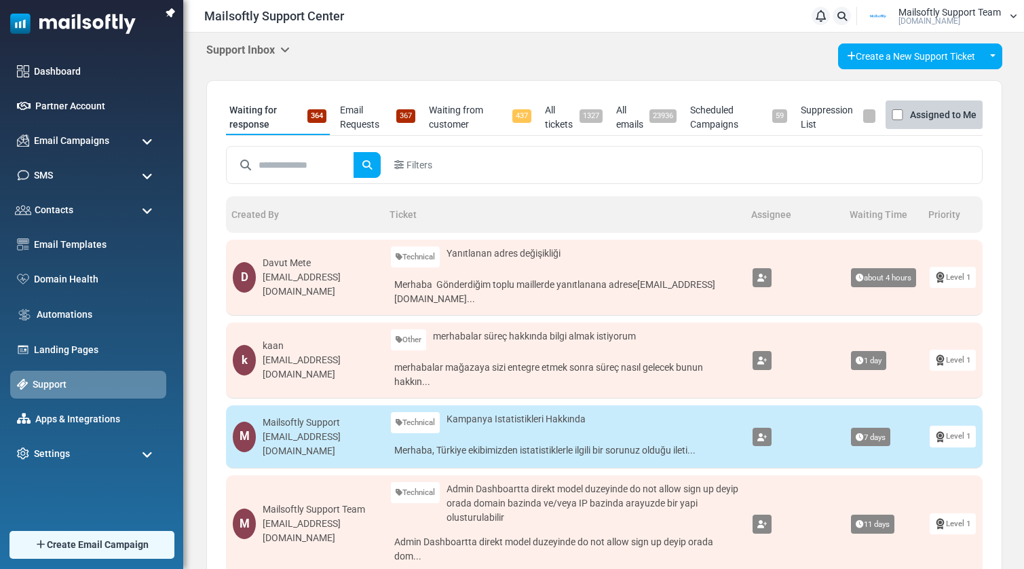
click at [296, 50] on div "Support Inbox Support Inbox User Dashboard Control Panel App Announcements Iden…" at bounding box center [604, 56] width 796 height 26
click at [286, 51] on icon at bounding box center [284, 49] width 9 height 11
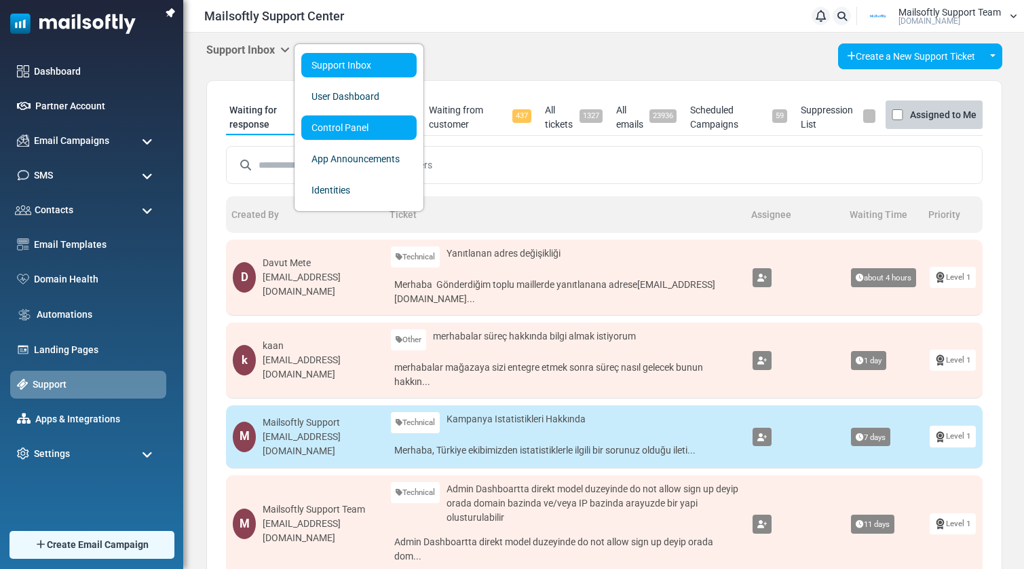
click at [343, 127] on link "Control Panel" at bounding box center [358, 127] width 115 height 24
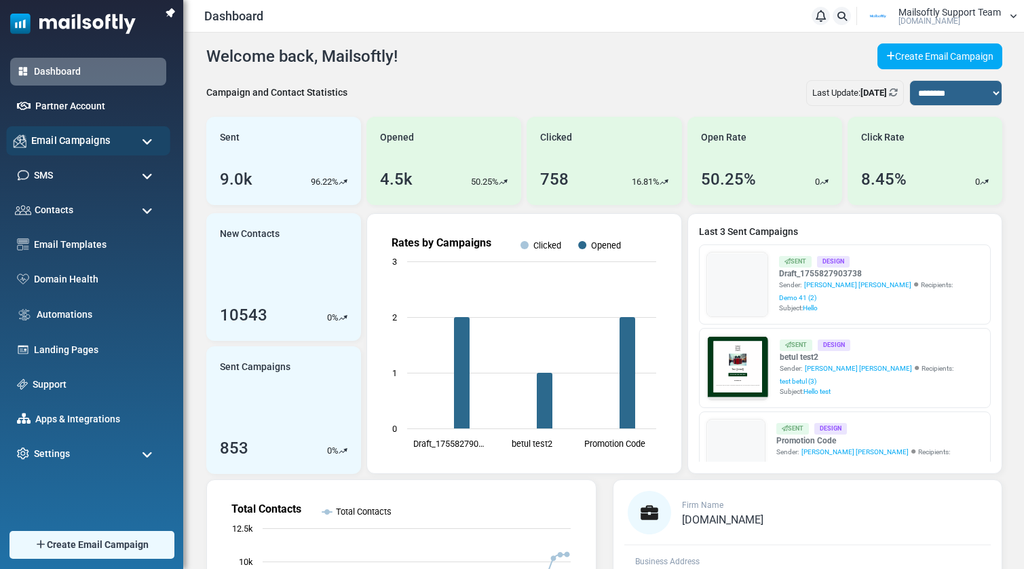
click at [81, 138] on span "Email Campaigns" at bounding box center [70, 140] width 79 height 15
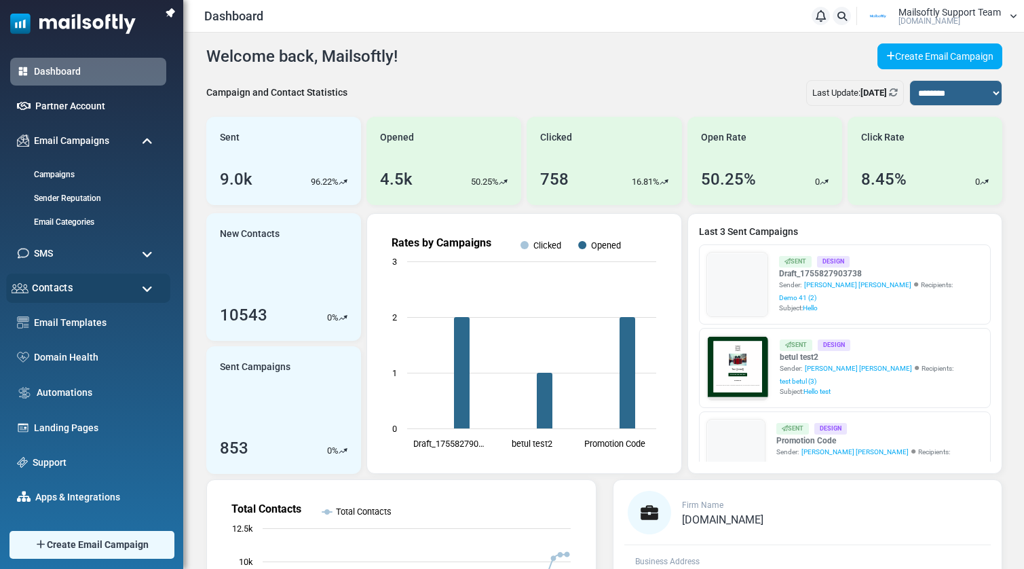
click at [62, 291] on span "Contacts" at bounding box center [52, 287] width 41 height 15
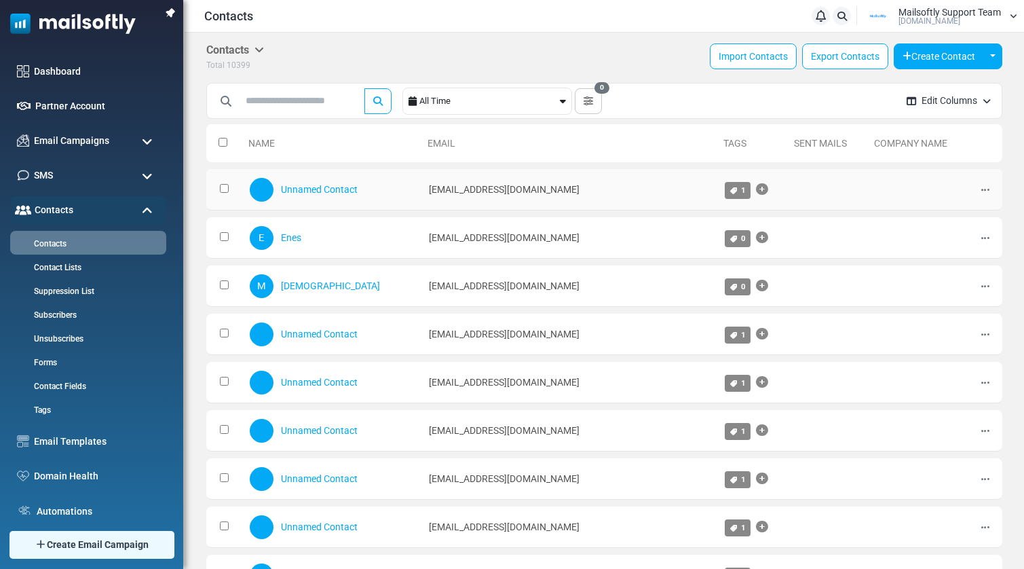
drag, startPoint x: 573, startPoint y: 188, endPoint x: 383, endPoint y: 199, distance: 189.6
click at [422, 199] on td "[EMAIL_ADDRESS][DOMAIN_NAME]" at bounding box center [570, 189] width 296 height 41
copy td "[EMAIL_ADDRESS][DOMAIN_NAME]"
drag, startPoint x: 493, startPoint y: 236, endPoint x: 404, endPoint y: 239, distance: 88.3
click at [422, 239] on td "[EMAIL_ADDRESS][DOMAIN_NAME]" at bounding box center [570, 237] width 296 height 41
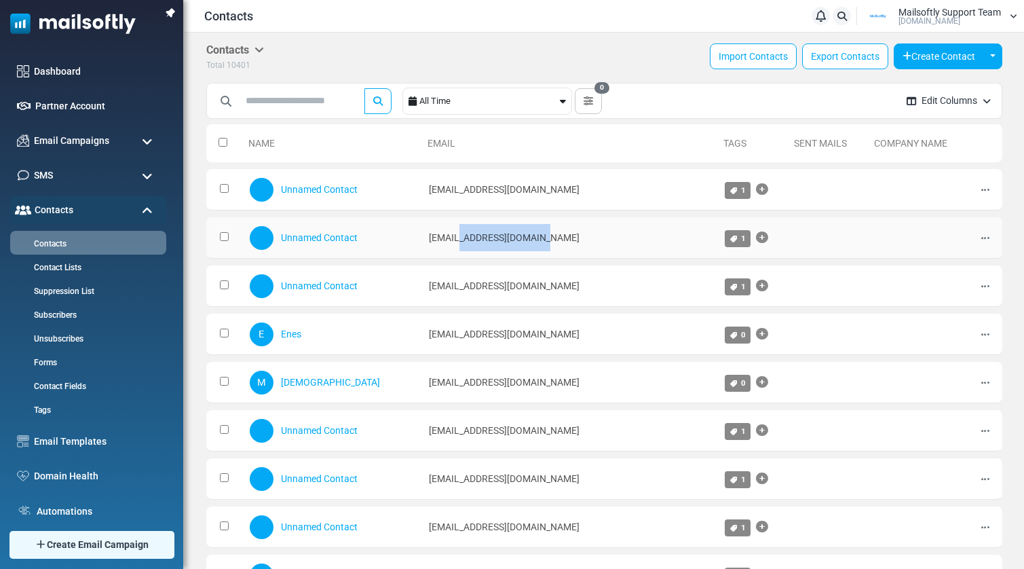
click at [552, 237] on td "[EMAIL_ADDRESS][DOMAIN_NAME]" at bounding box center [570, 237] width 296 height 41
click at [106, 145] on span "Email Campaigns" at bounding box center [70, 140] width 79 height 15
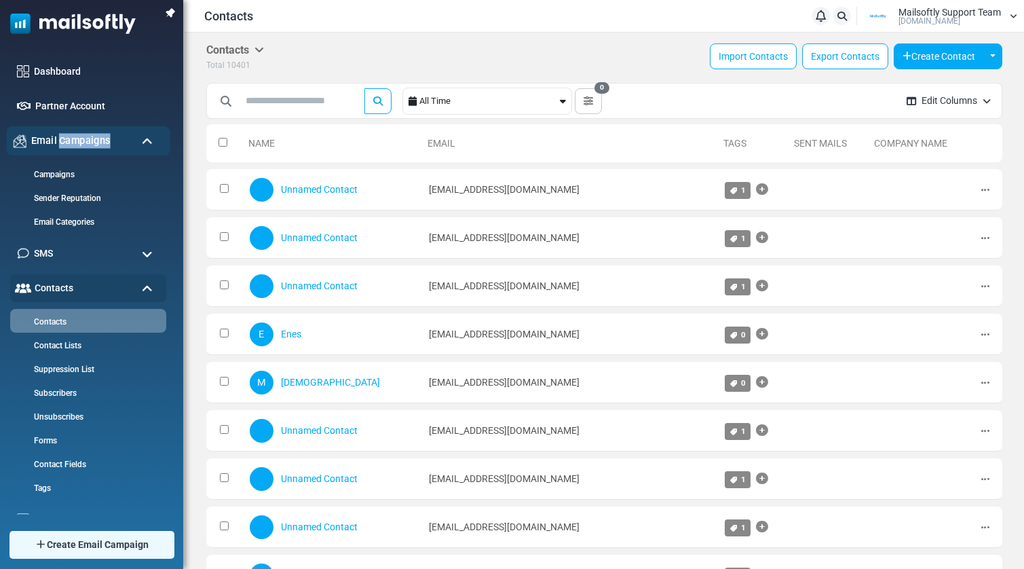
click at [106, 145] on span "Email Campaigns" at bounding box center [70, 140] width 79 height 15
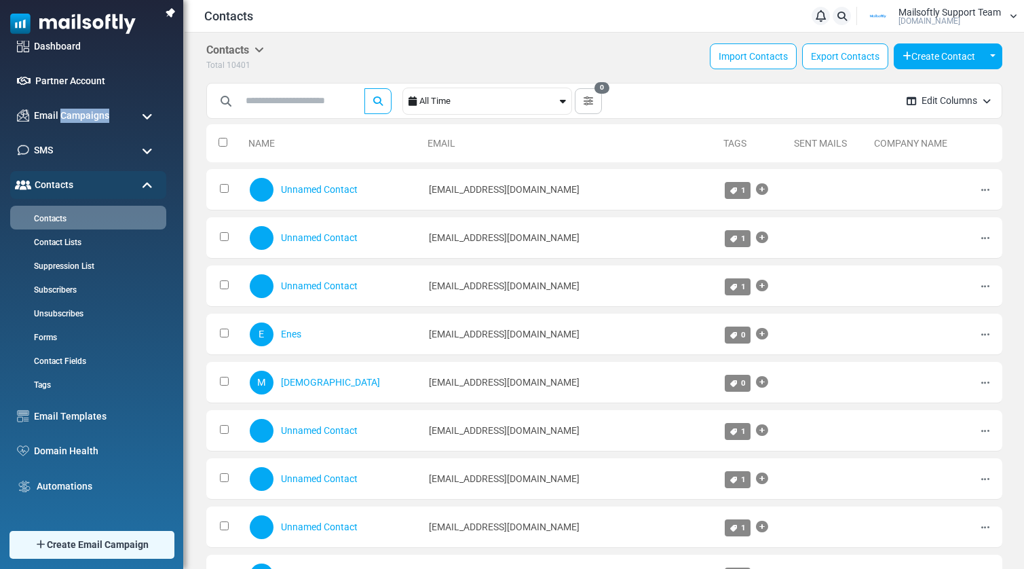
scroll to position [116, 0]
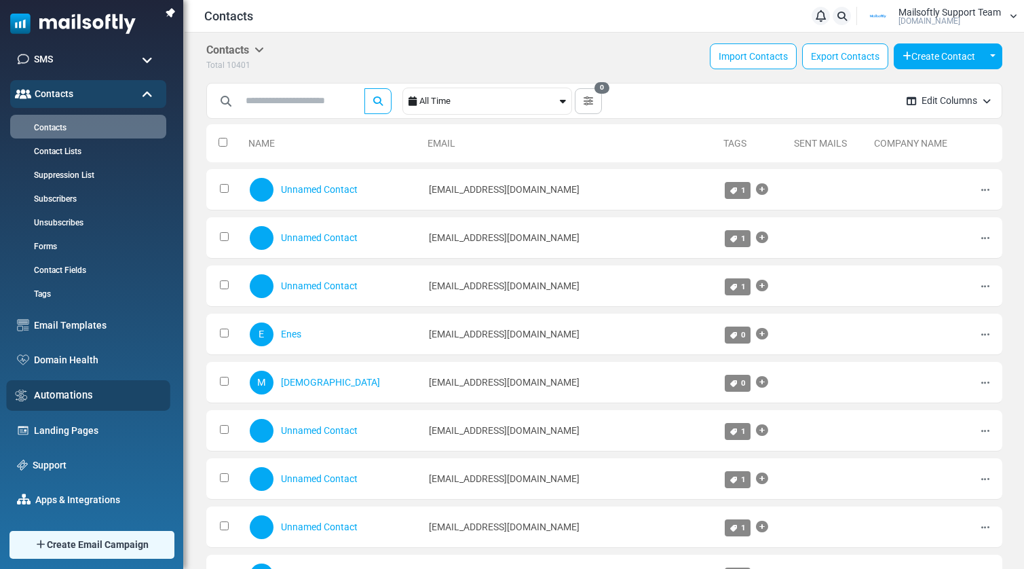
click at [70, 386] on div "Automations" at bounding box center [88, 395] width 164 height 31
click at [71, 394] on link "Automations" at bounding box center [98, 394] width 129 height 15
